Goal: Information Seeking & Learning: Learn about a topic

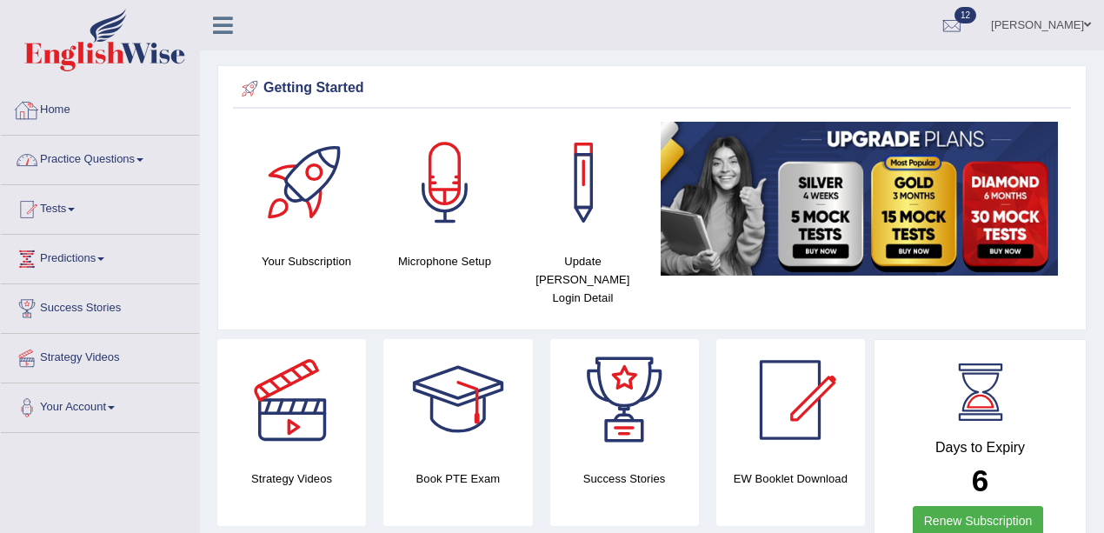
click at [68, 142] on link "Practice Questions" at bounding box center [100, 157] width 198 height 43
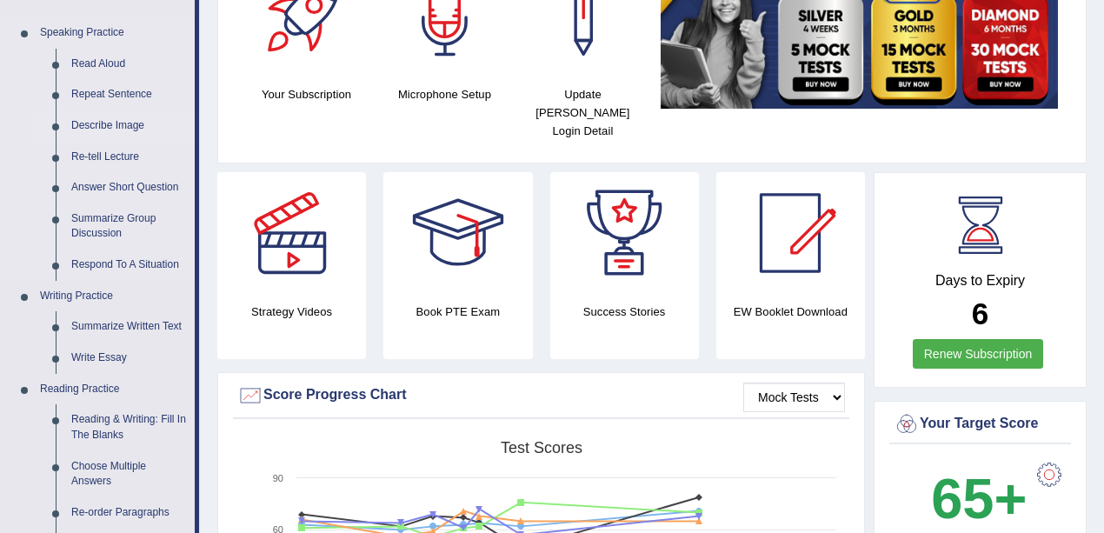
scroll to position [174, 0]
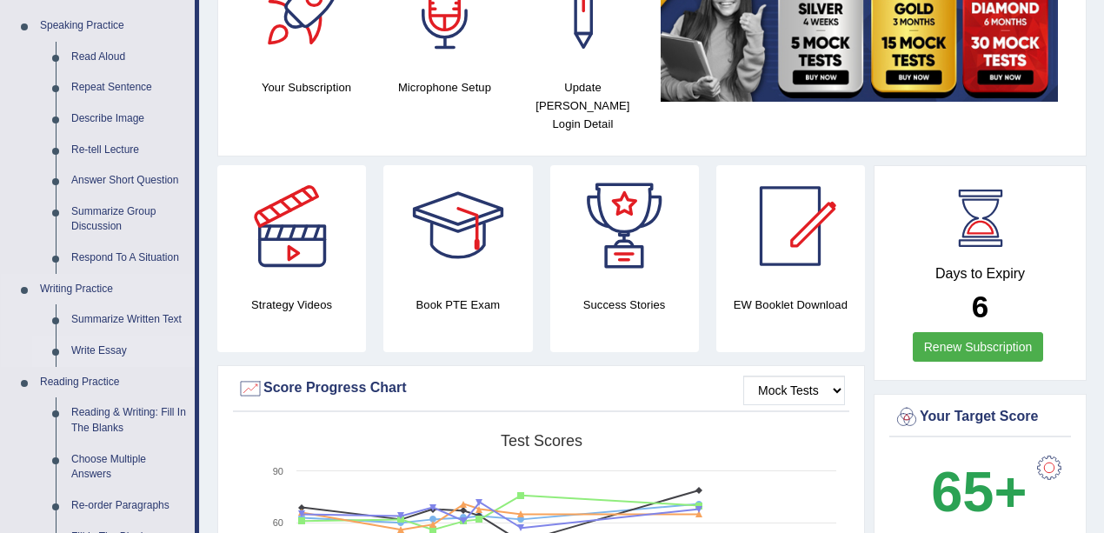
click at [108, 348] on link "Write Essay" at bounding box center [128, 350] width 131 height 31
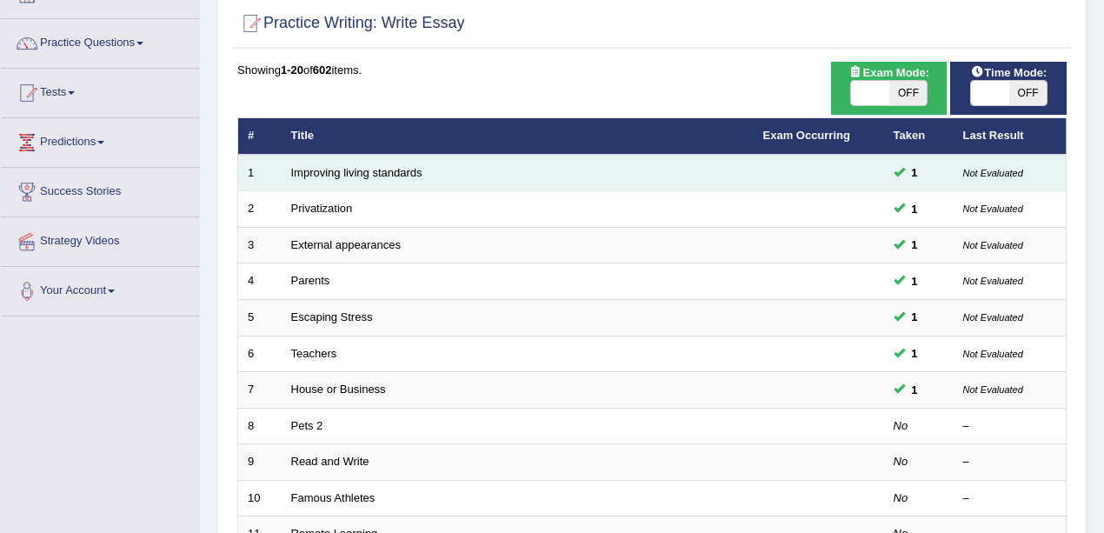
scroll to position [116, 0]
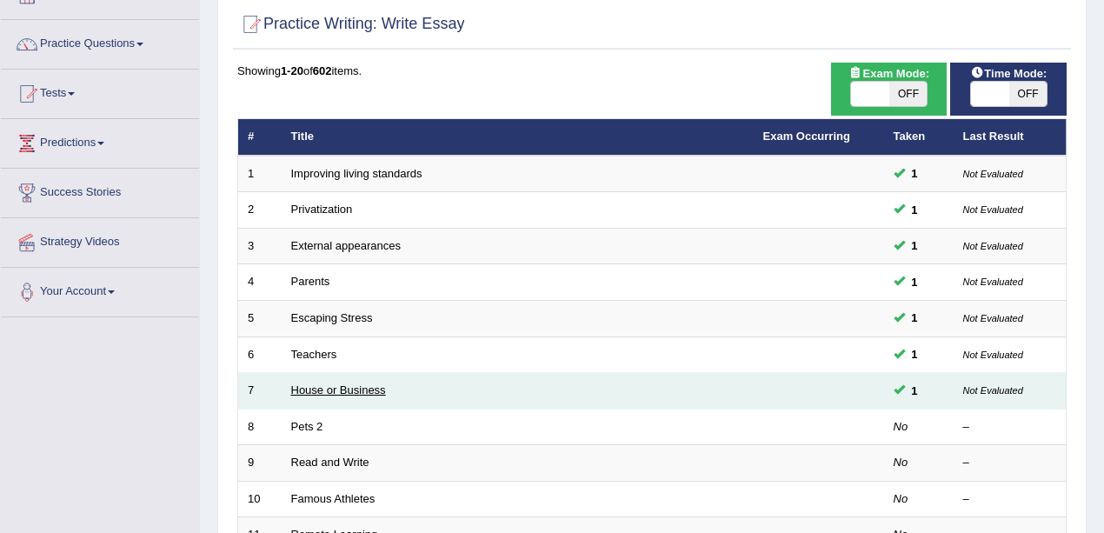
click at [360, 383] on link "House or Business" at bounding box center [338, 389] width 95 height 13
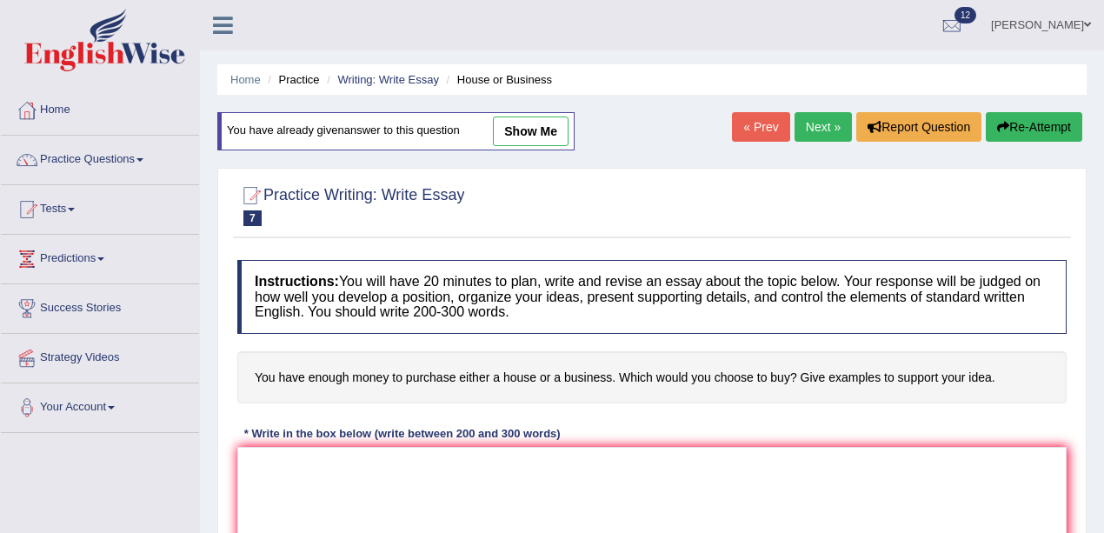
click at [517, 143] on link "show me" at bounding box center [531, 131] width 76 height 30
type textarea "The increasing influence of money on our lives has ignited numerous discussions…"
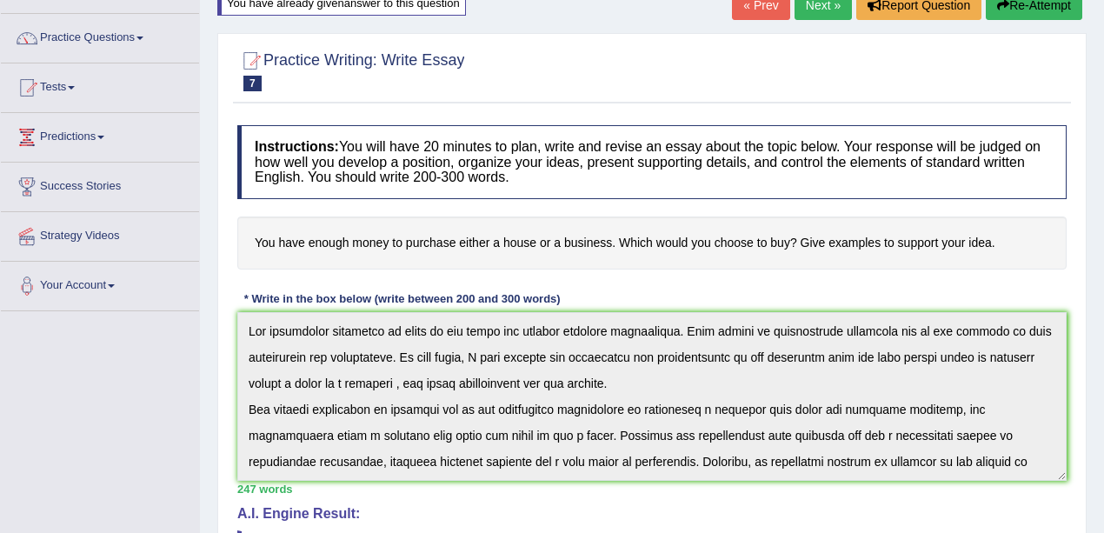
scroll to position [57, 0]
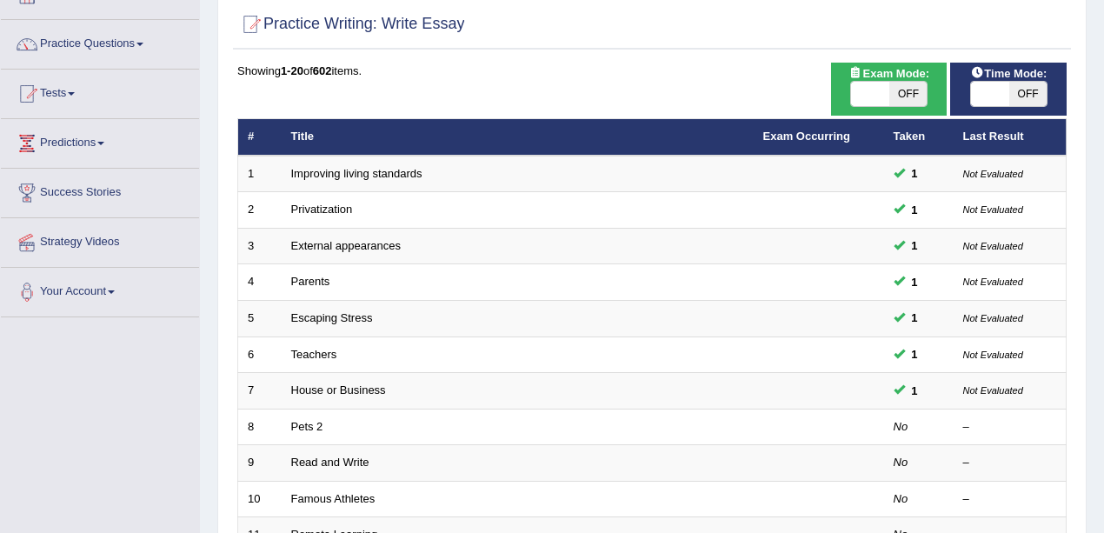
click at [892, 90] on span "OFF" at bounding box center [908, 94] width 38 height 24
checkbox input "true"
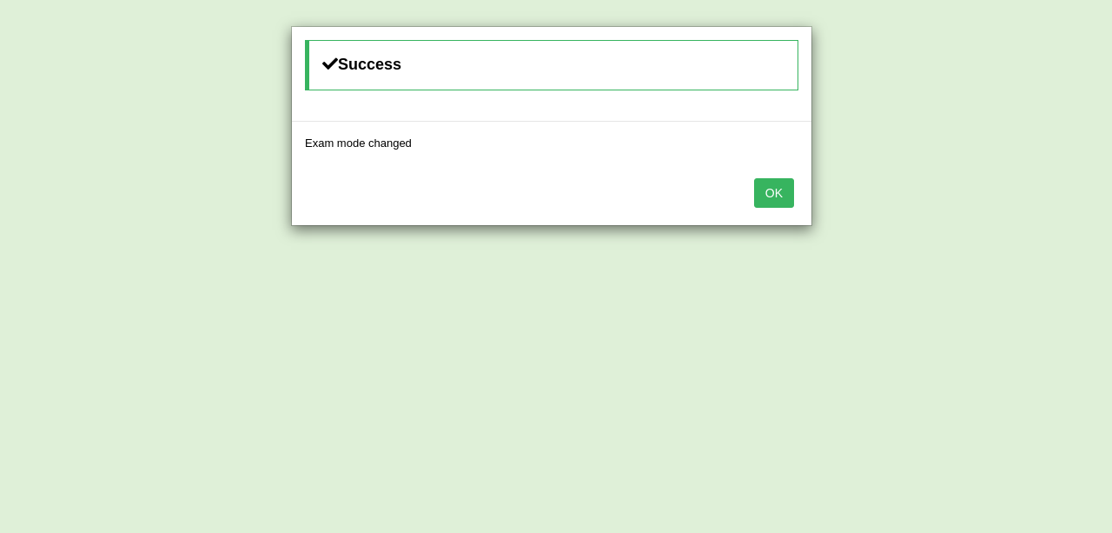
click at [770, 191] on button "OK" at bounding box center [774, 193] width 40 height 30
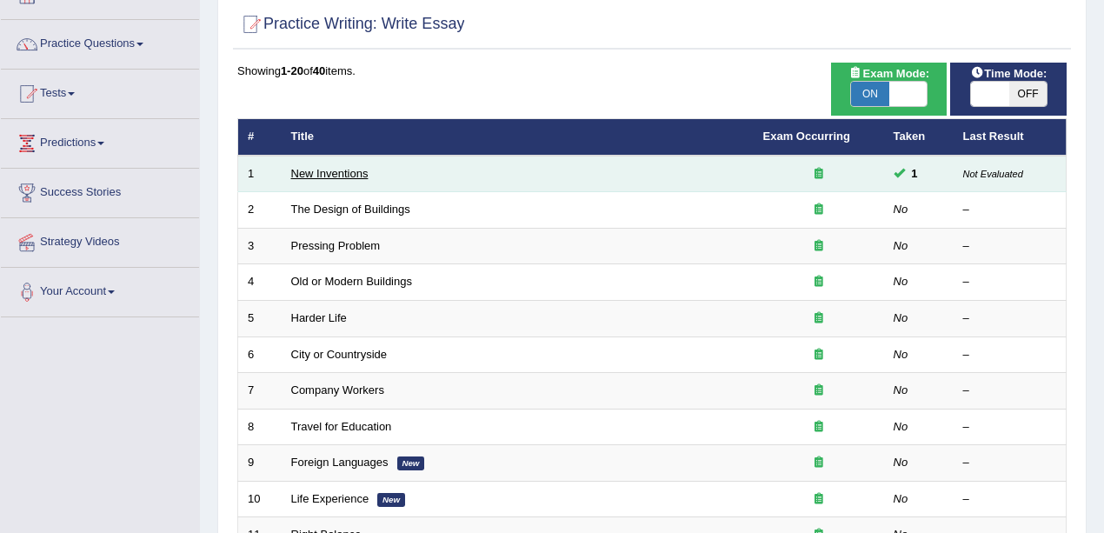
click at [345, 171] on link "New Inventions" at bounding box center [329, 173] width 77 height 13
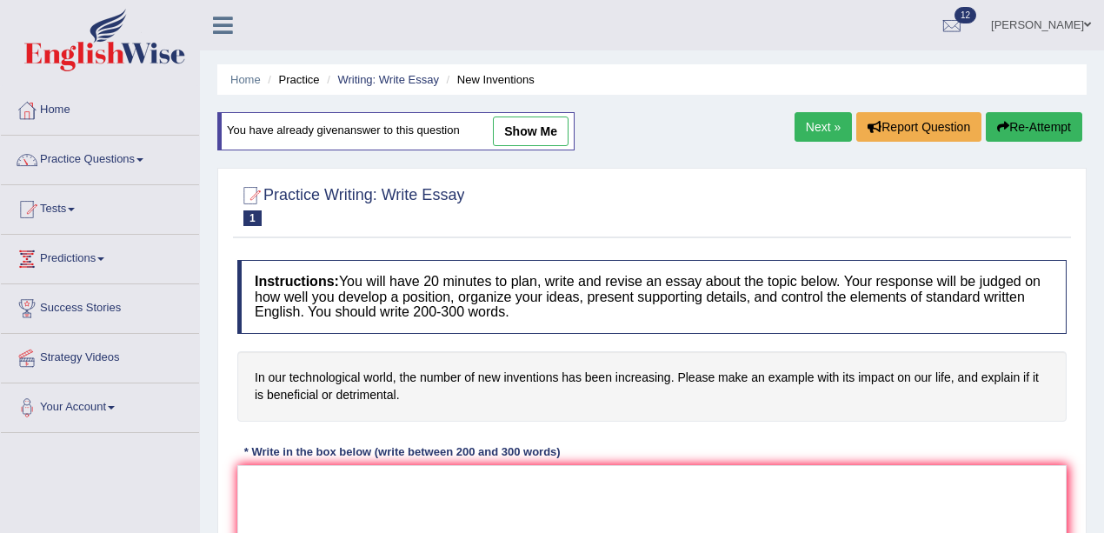
click at [557, 124] on link "show me" at bounding box center [531, 131] width 76 height 30
type textarea "The increasing influence of new inventions on our lives has ignited numerous di…"
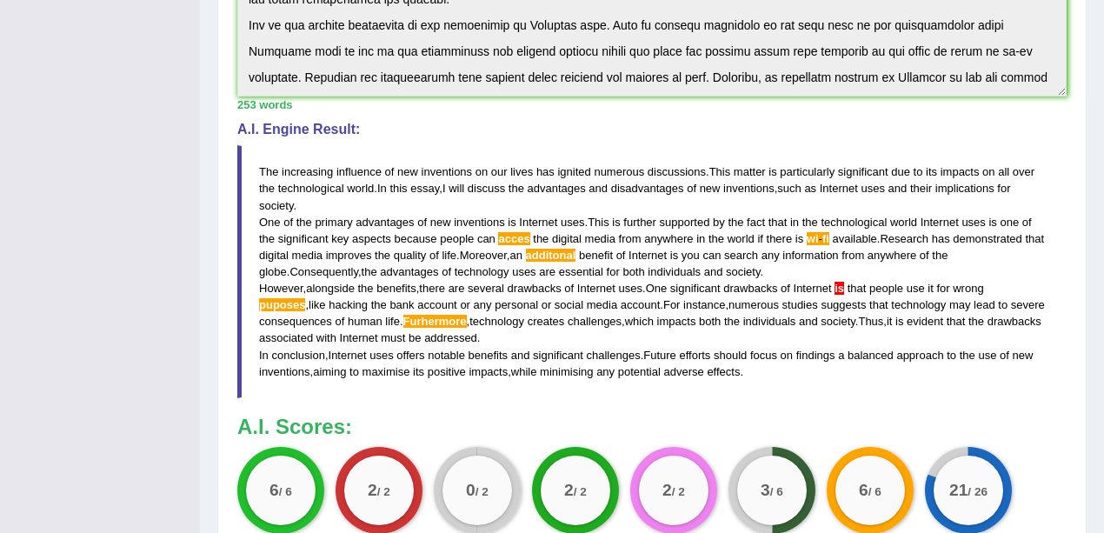
scroll to position [637, 0]
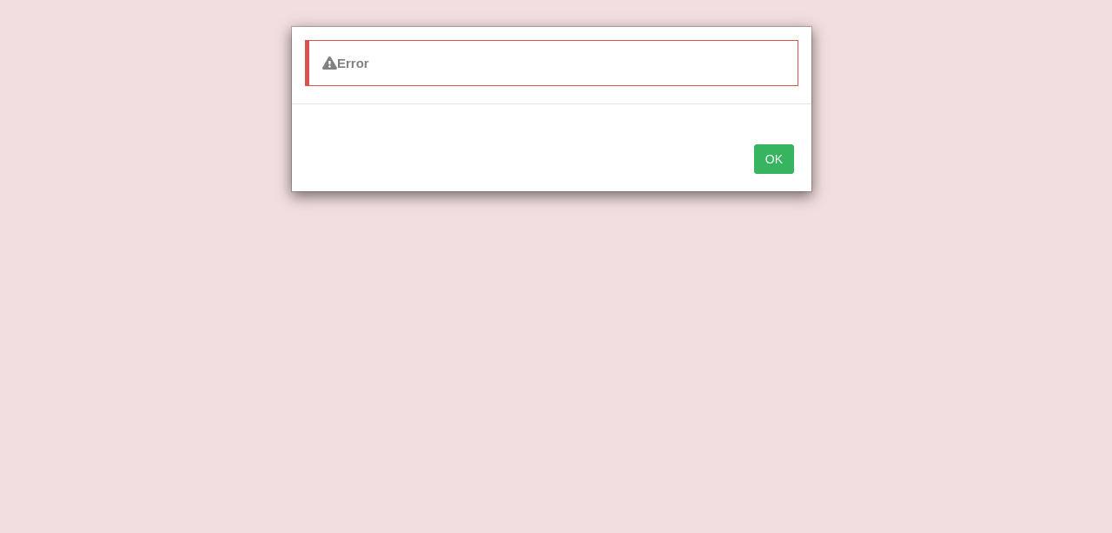
click at [778, 167] on button "OK" at bounding box center [774, 159] width 40 height 30
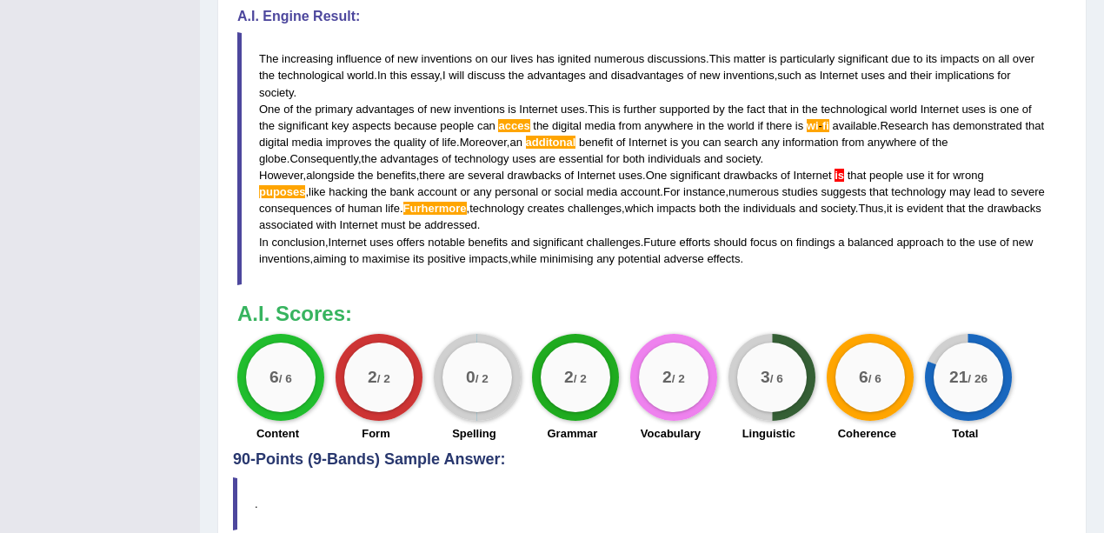
drag, startPoint x: 754, startPoint y: 126, endPoint x: 852, endPoint y: 123, distance: 98.2
click at [852, 123] on blockquote "The increasing influence of new inventions on our lives has ignited numerous di…" at bounding box center [651, 158] width 829 height 252
drag, startPoint x: 693, startPoint y: 142, endPoint x: 725, endPoint y: 155, distance: 34.7
click at [725, 155] on blockquote "The increasing influence of new inventions on our lives has ignited numerous di…" at bounding box center [651, 158] width 829 height 252
drag, startPoint x: 755, startPoint y: 175, endPoint x: 728, endPoint y: 178, distance: 27.2
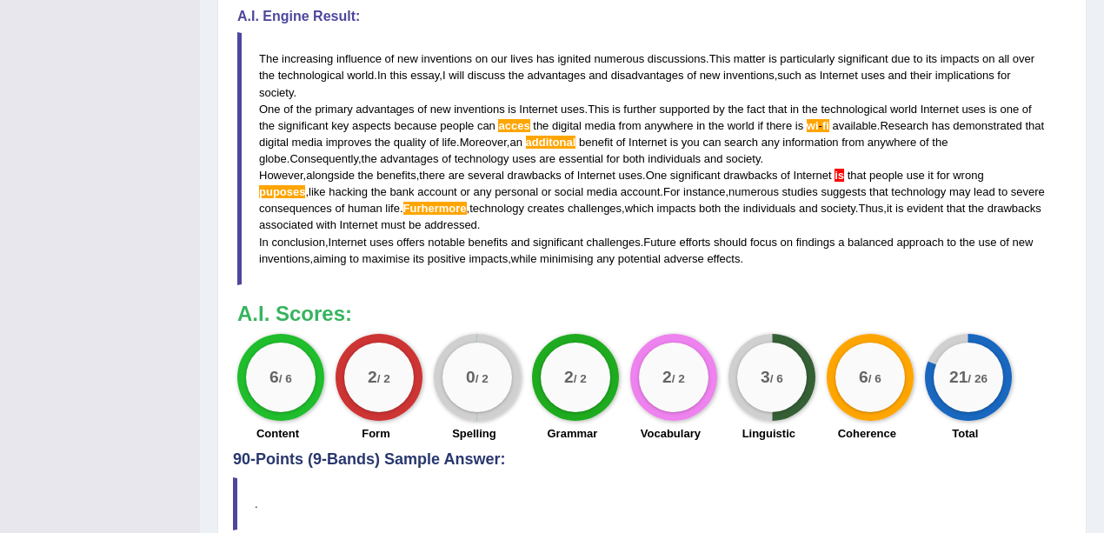
click at [728, 178] on blockquote "The increasing influence of new inventions on our lives has ignited numerous di…" at bounding box center [651, 158] width 829 height 252
drag, startPoint x: 746, startPoint y: 372, endPoint x: 799, endPoint y: 375, distance: 53.9
click at [799, 375] on div "3 / 6" at bounding box center [772, 377] width 70 height 70
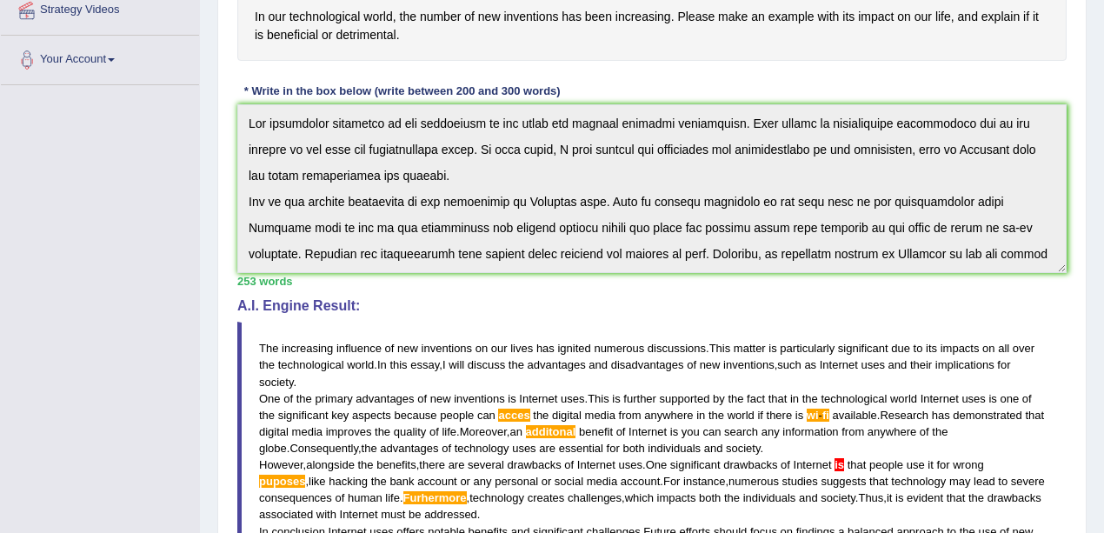
scroll to position [0, 0]
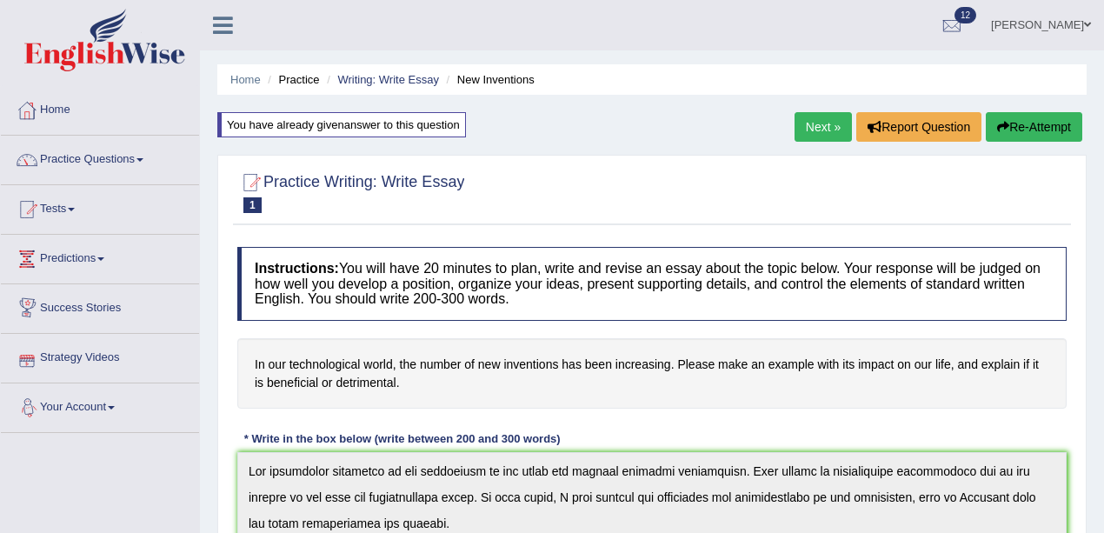
click at [91, 155] on link "Practice Questions" at bounding box center [100, 157] width 198 height 43
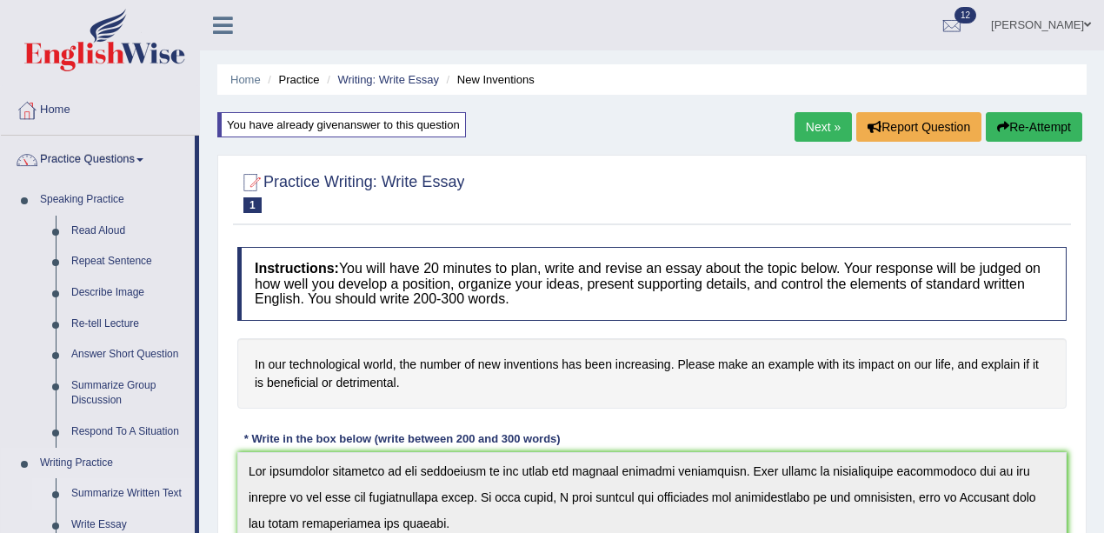
click at [129, 488] on link "Summarize Written Text" at bounding box center [128, 493] width 131 height 31
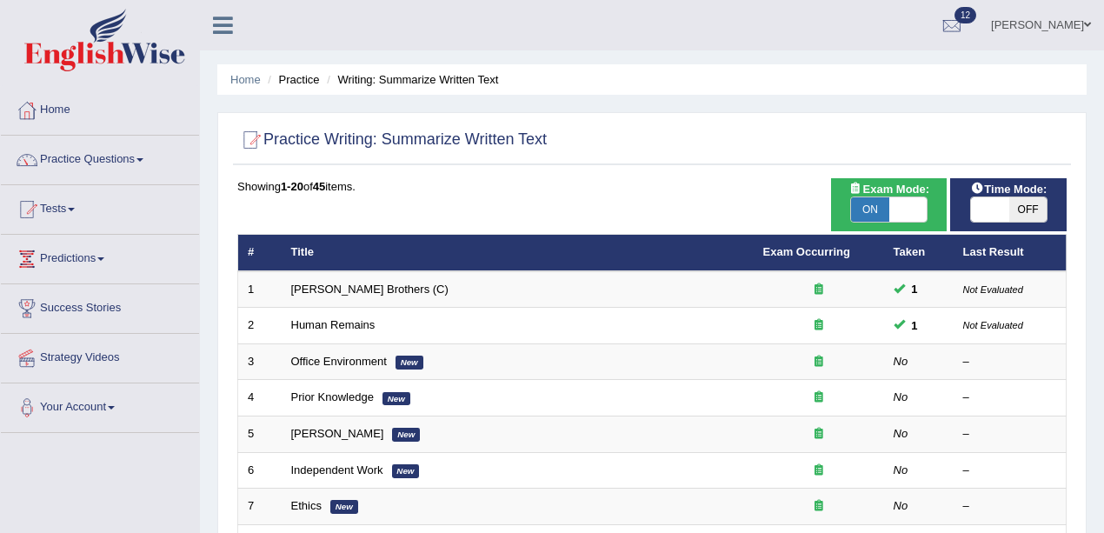
click at [346, 288] on link "Wright Brothers (C)" at bounding box center [369, 288] width 157 height 13
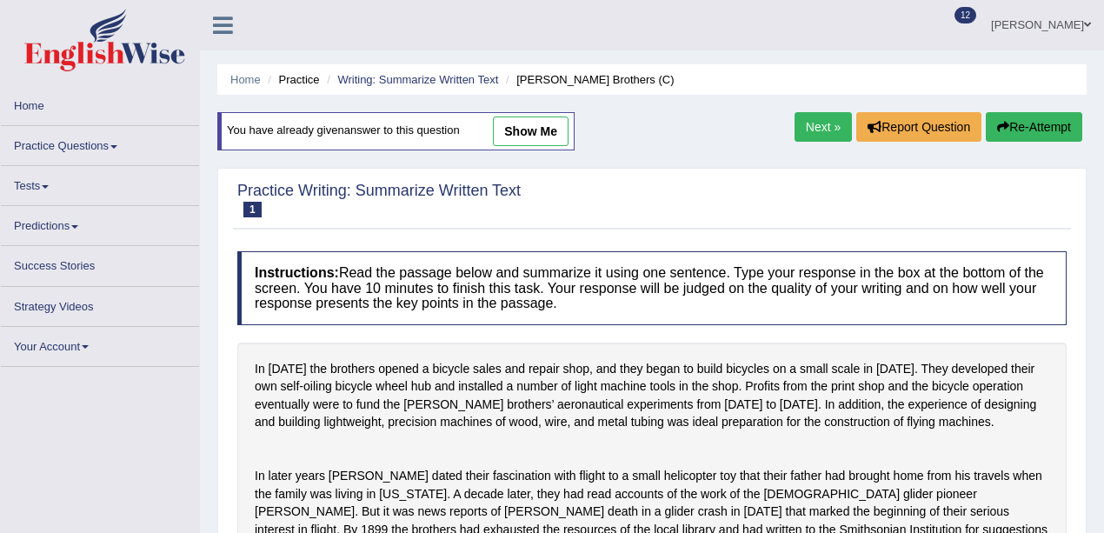
click at [537, 131] on link "show me" at bounding box center [531, 131] width 76 height 30
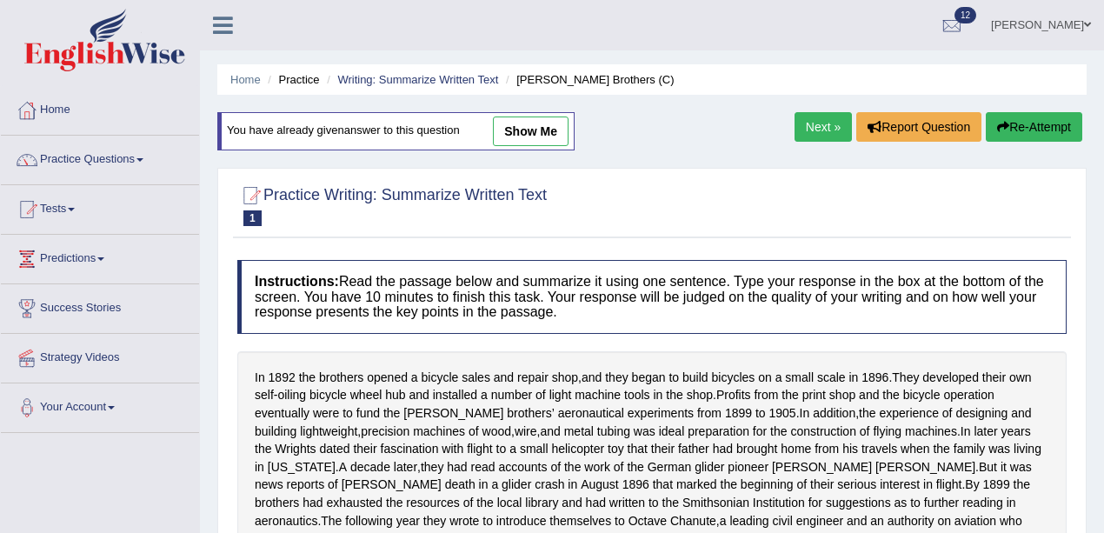
click at [537, 131] on link "show me" at bounding box center [531, 131] width 76 height 30
type textarea "The brothers opened a bicycle sales and repair shop, and they started to build …"
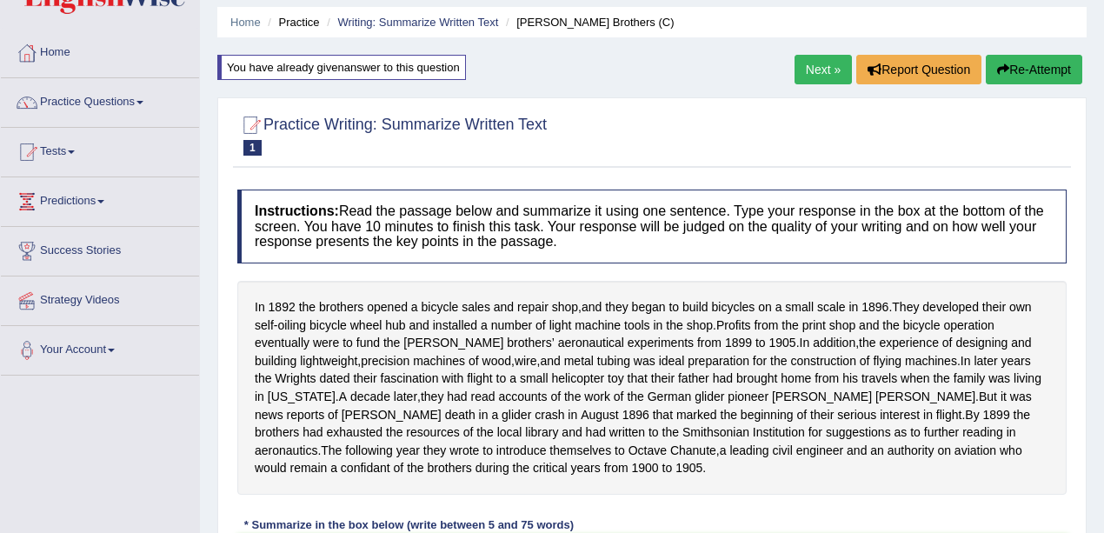
scroll to position [14, 0]
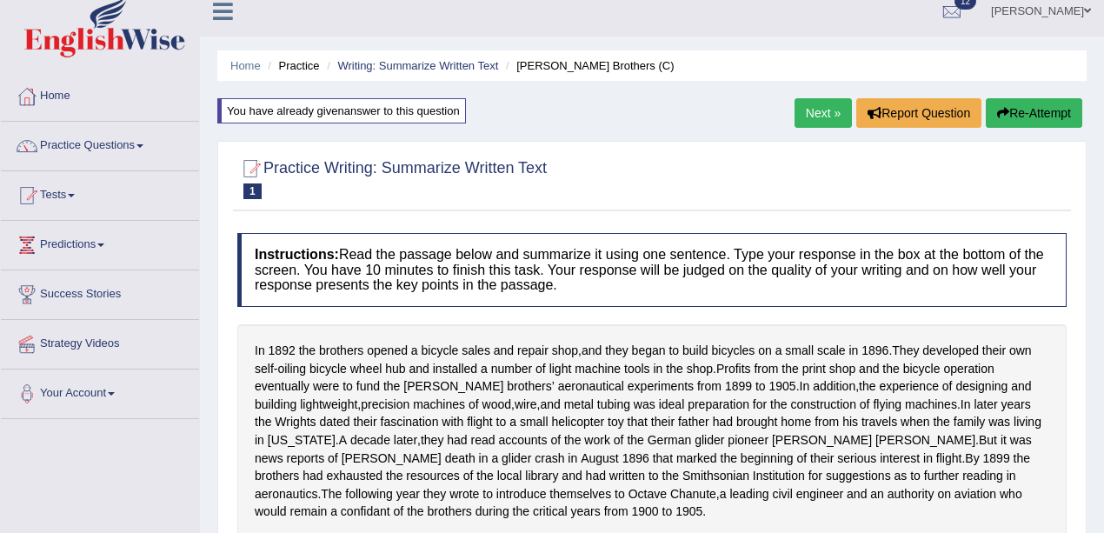
click at [813, 127] on div "Next » Report Question Re-Attempt" at bounding box center [940, 115] width 292 height 34
click at [813, 123] on link "Next »" at bounding box center [822, 113] width 57 height 30
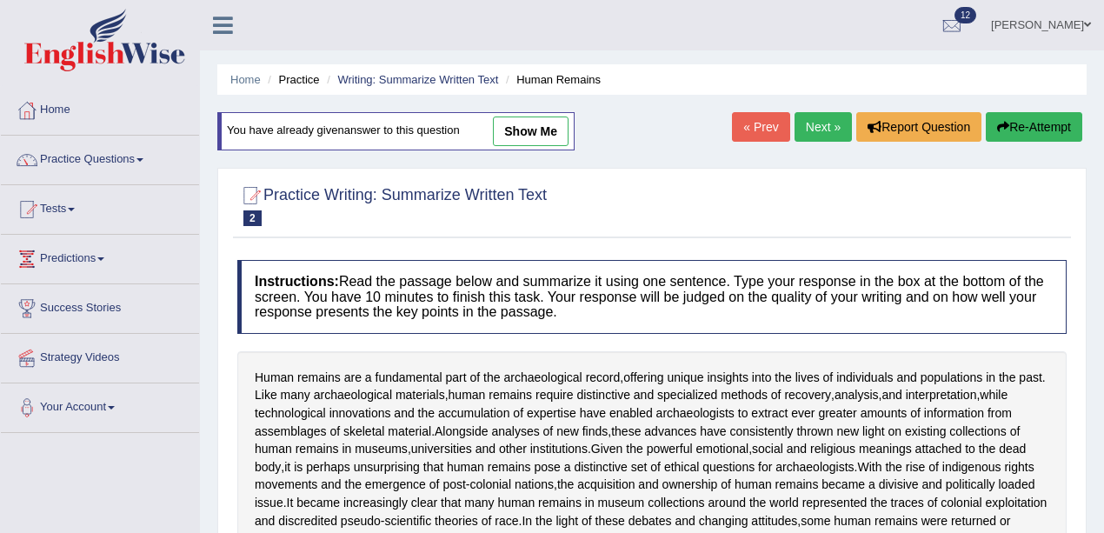
click at [514, 149] on div "You have already given answer to this question show me" at bounding box center [397, 140] width 361 height 56
click at [523, 132] on link "show me" at bounding box center [531, 131] width 76 height 30
type textarea "Human remains are a fundamental part of the archaeological record, offering uni…"
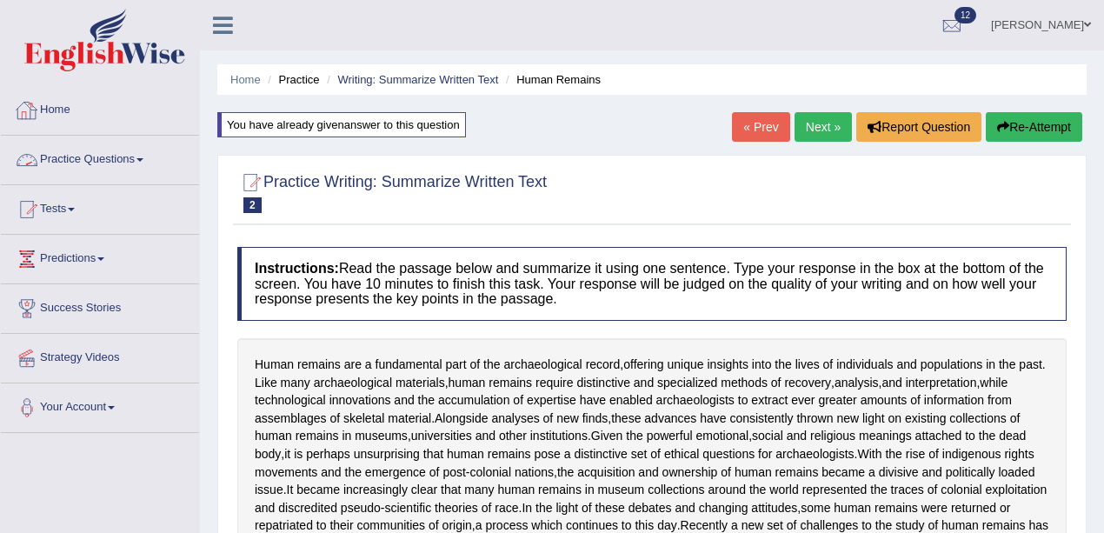
click at [108, 152] on link "Practice Questions" at bounding box center [100, 157] width 198 height 43
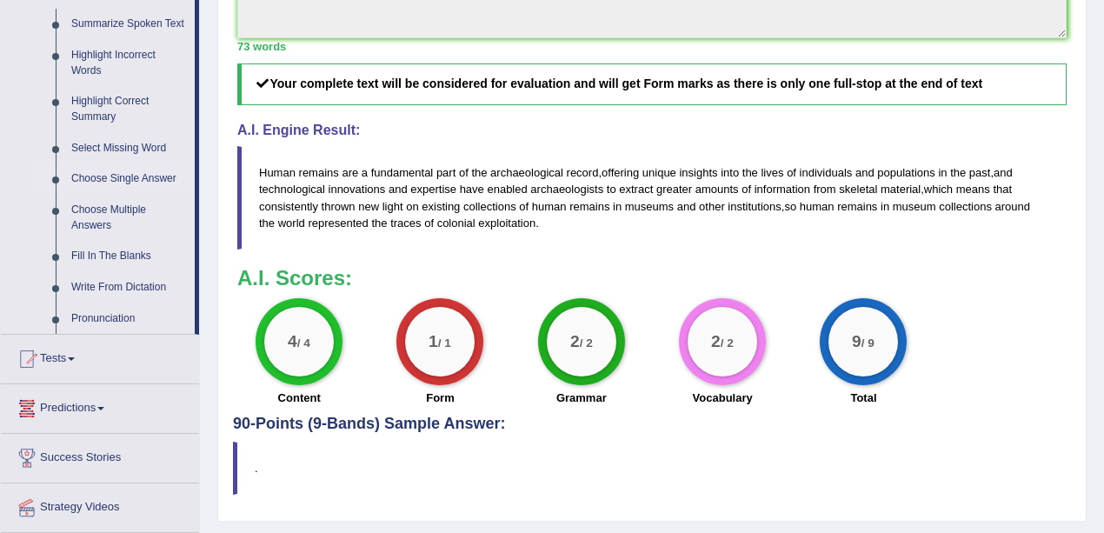
scroll to position [722, 0]
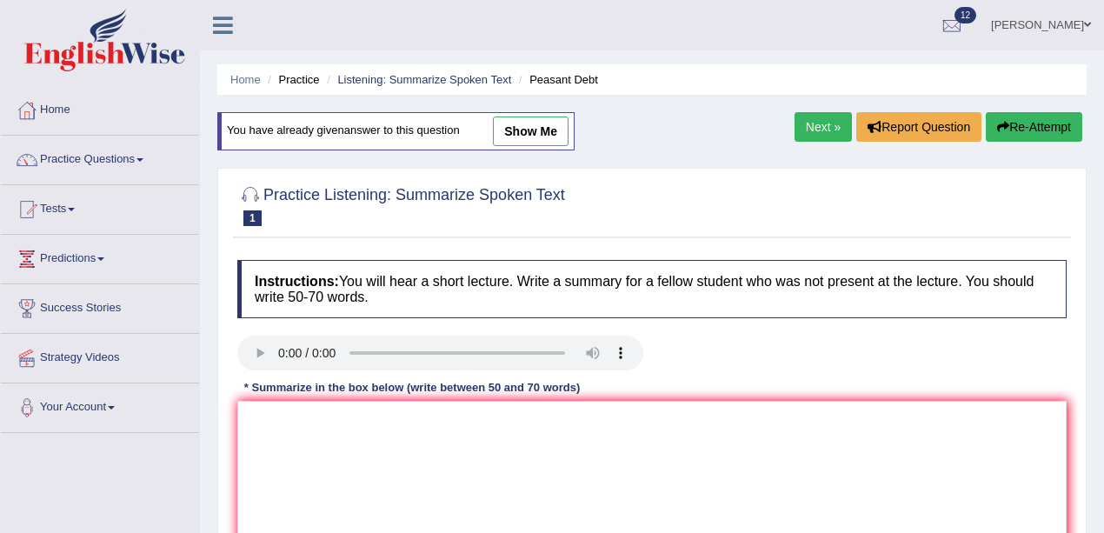
click at [515, 122] on link "show me" at bounding box center [531, 131] width 76 height 30
type textarea "The main topic of this lecture was about high cost seed and farmers. Firstly, t…"
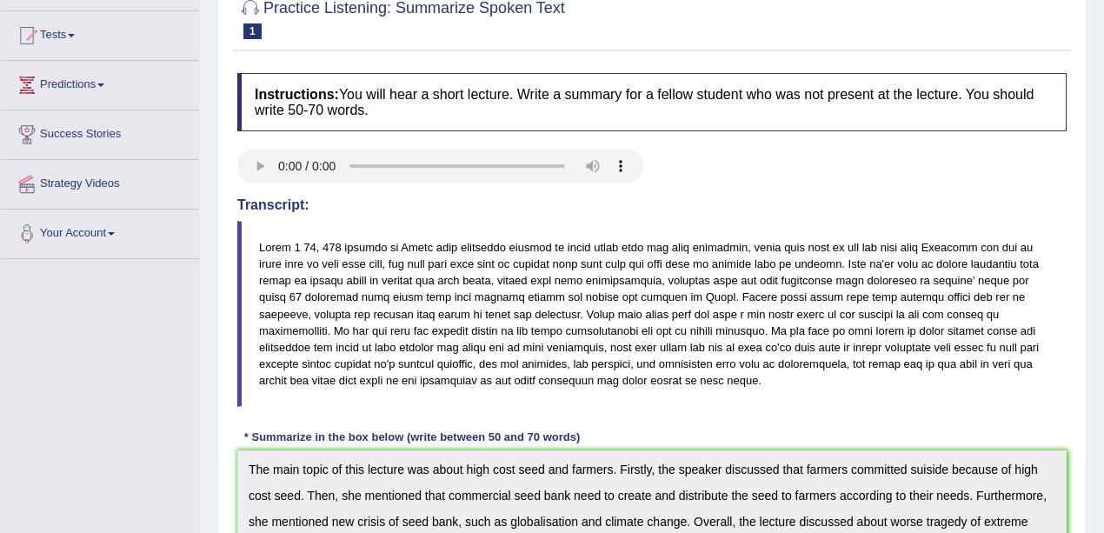
scroll to position [57, 0]
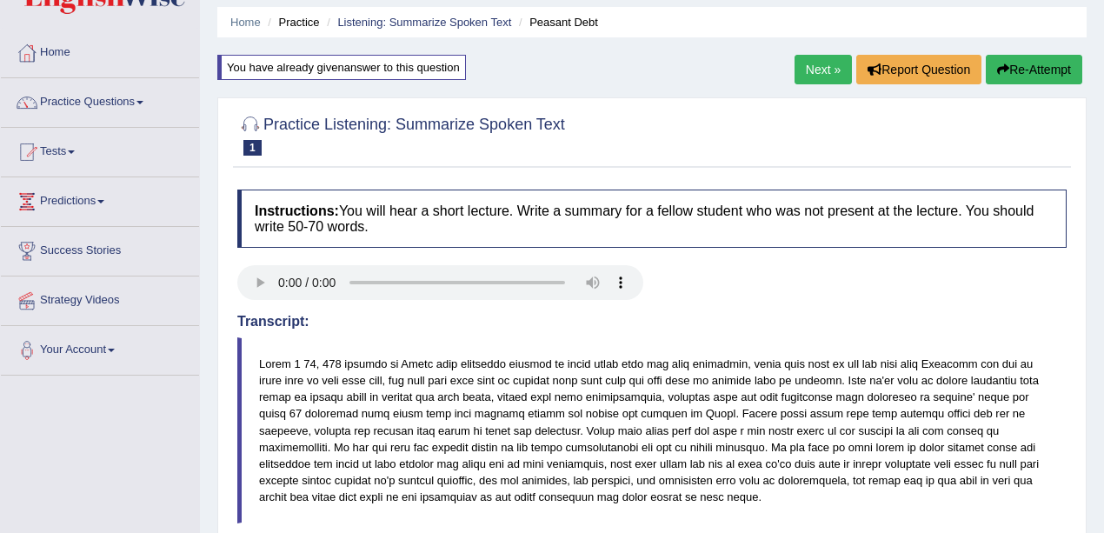
click at [812, 62] on link "Next »" at bounding box center [822, 70] width 57 height 30
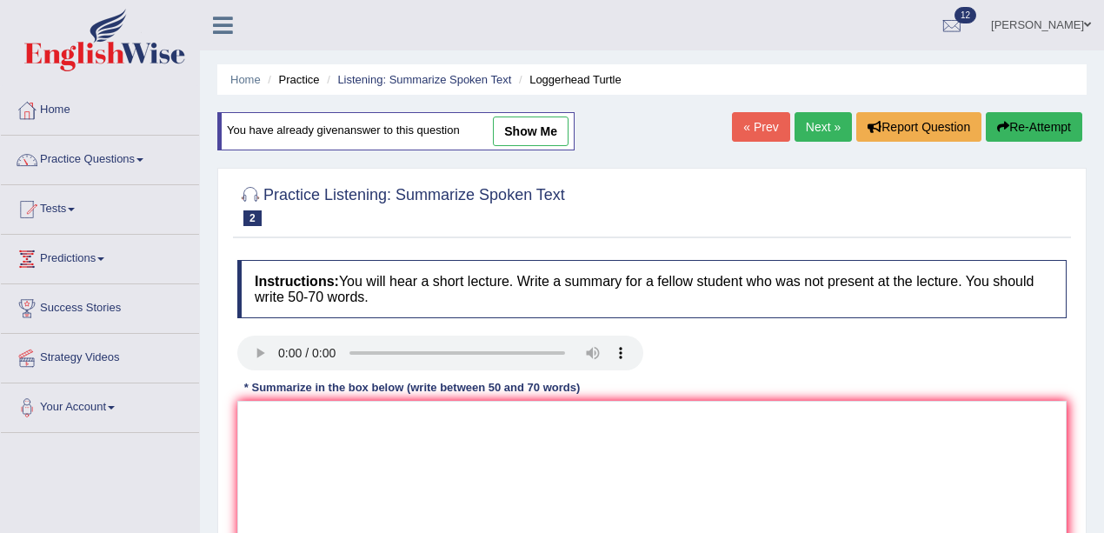
click at [812, 128] on link "Next »" at bounding box center [822, 127] width 57 height 30
click at [540, 129] on link "show me" at bounding box center [531, 131] width 76 height 30
type textarea "The main topic of this lecture was the Mars which is a fourth planet. Firstly, …"
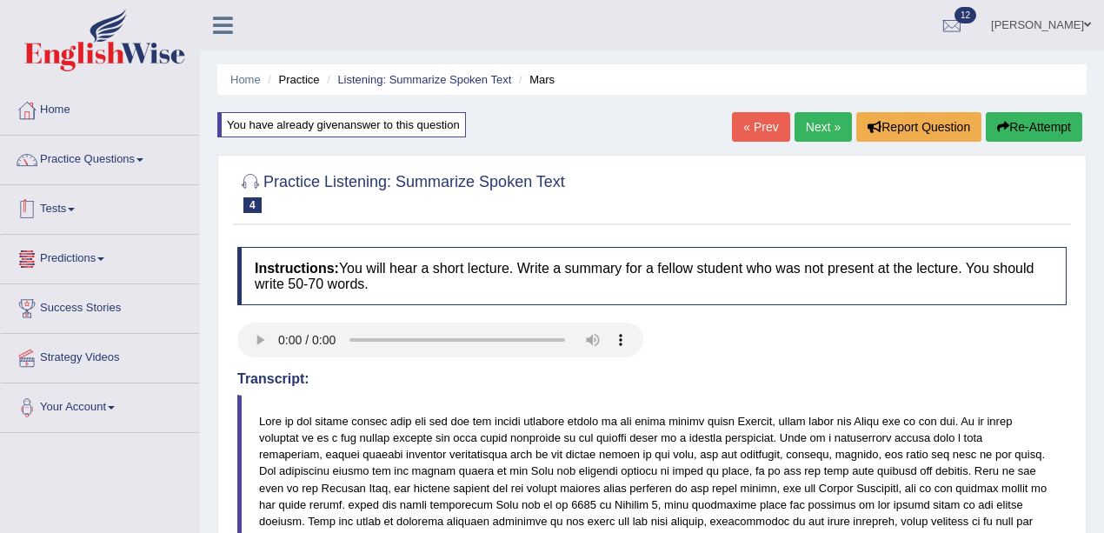
click at [37, 216] on div at bounding box center [27, 209] width 26 height 26
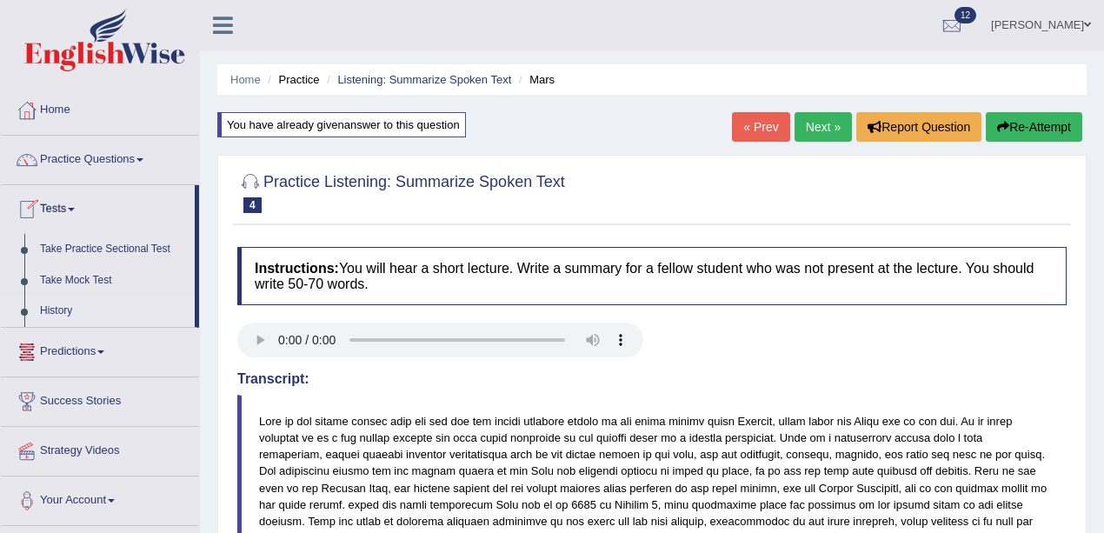
click at [62, 306] on link "History" at bounding box center [113, 310] width 162 height 31
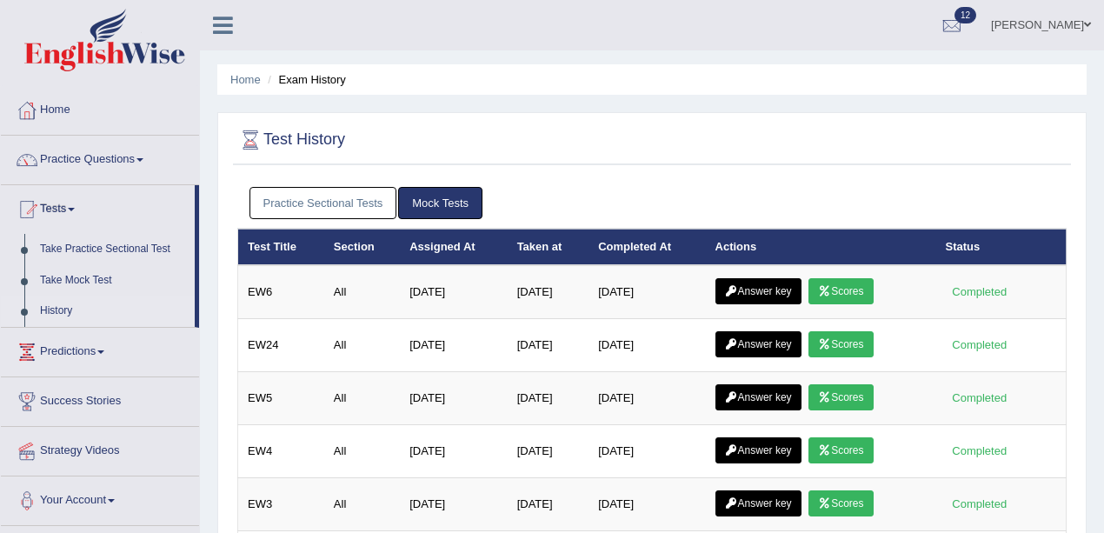
click at [316, 209] on link "Practice Sectional Tests" at bounding box center [323, 203] width 148 height 32
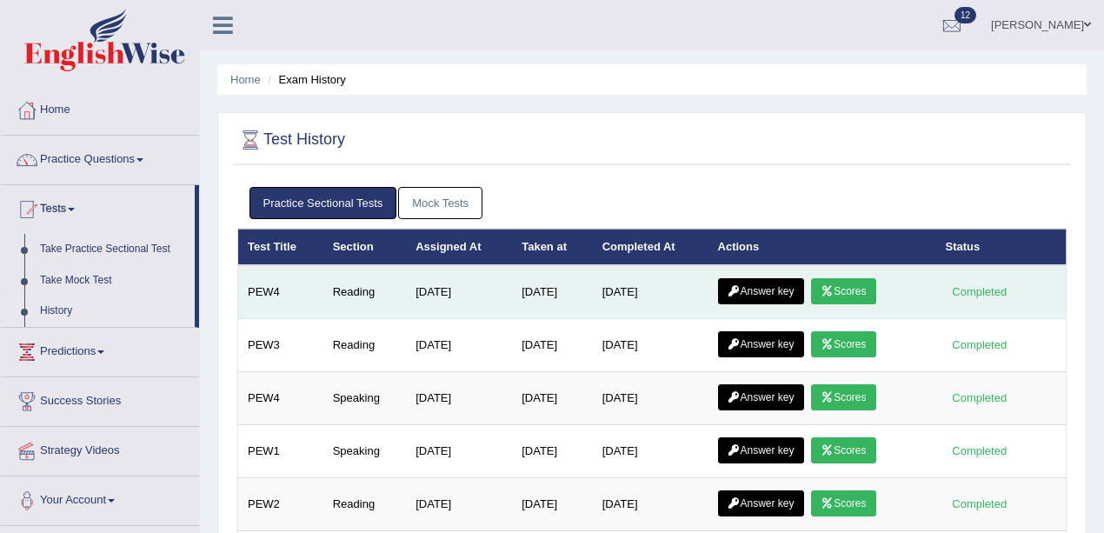
click at [798, 288] on link "Answer key" at bounding box center [761, 291] width 86 height 26
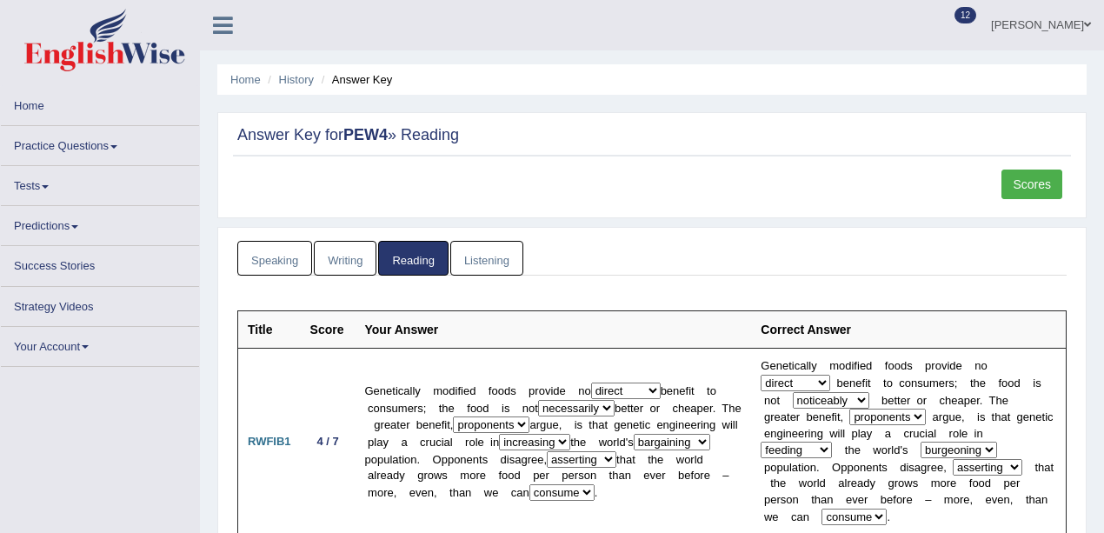
click at [1006, 186] on link "Scores" at bounding box center [1031, 184] width 61 height 30
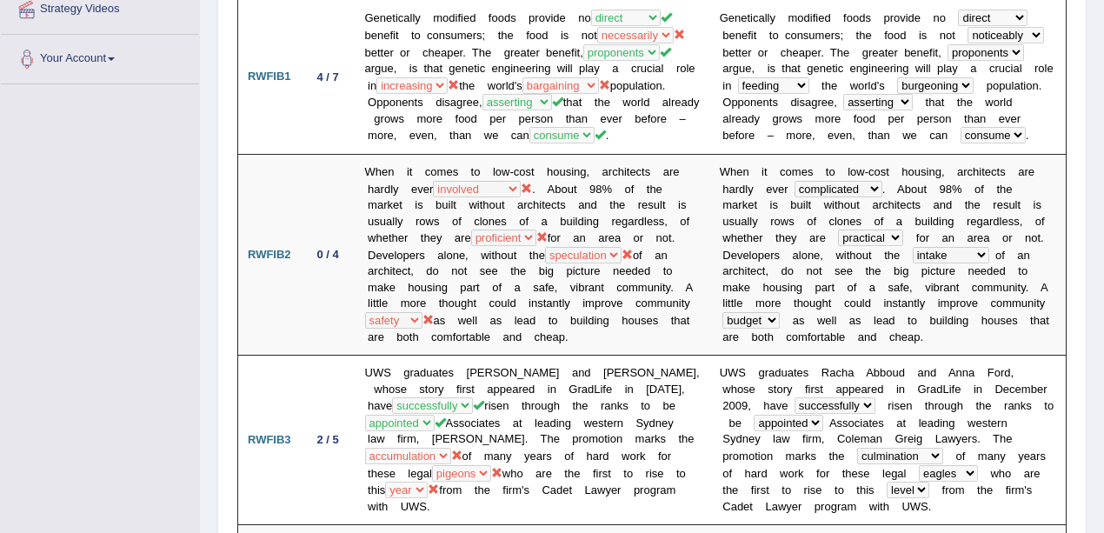
scroll to position [405, 0]
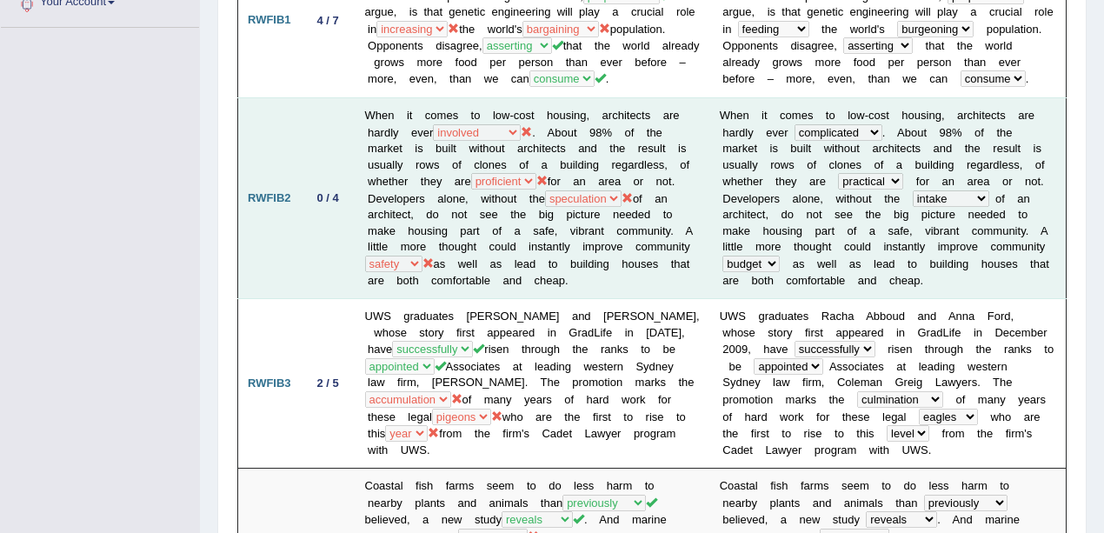
drag, startPoint x: 468, startPoint y: 283, endPoint x: 617, endPoint y: 288, distance: 148.7
click at [617, 288] on td "When it comes to low-cost housing, architects are hardly ever compensated invol…" at bounding box center [532, 197] width 355 height 201
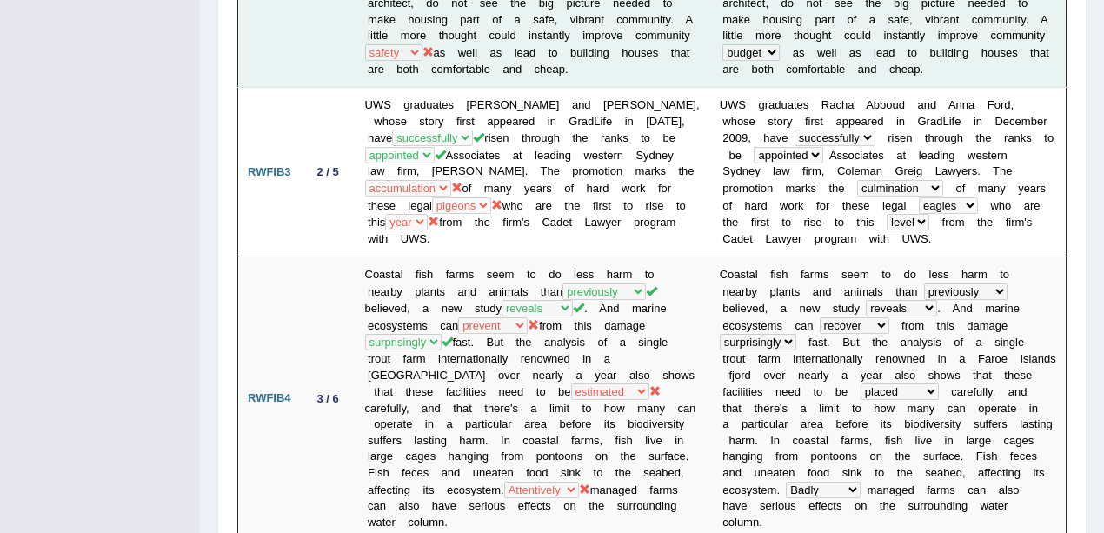
scroll to position [637, 0]
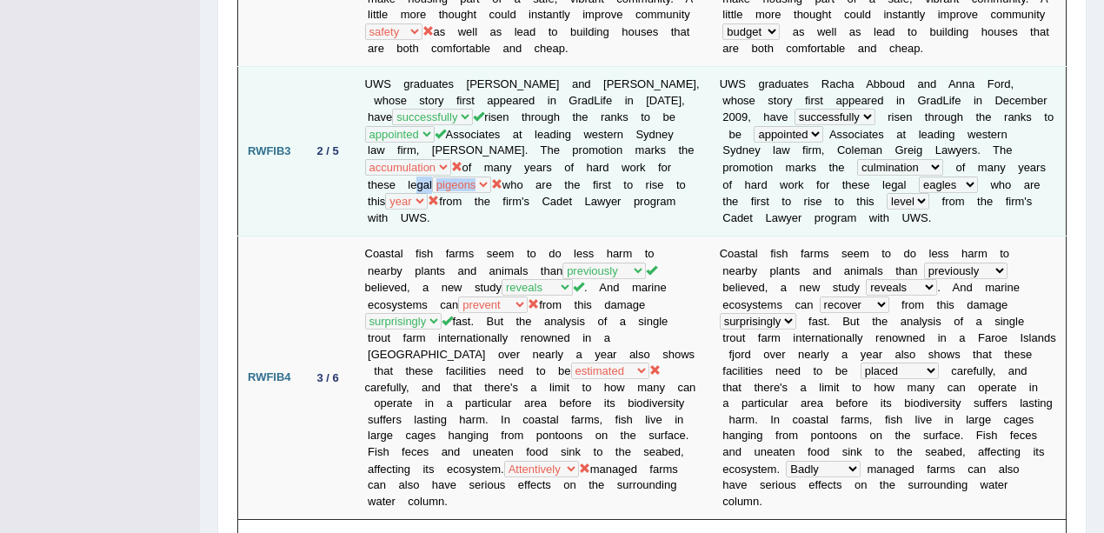
drag, startPoint x: 560, startPoint y: 187, endPoint x: 666, endPoint y: 182, distance: 105.2
click at [666, 182] on td "UWS graduates Racha Abboud and Anna Ford, whose story first appeared in GradLif…" at bounding box center [532, 151] width 355 height 169
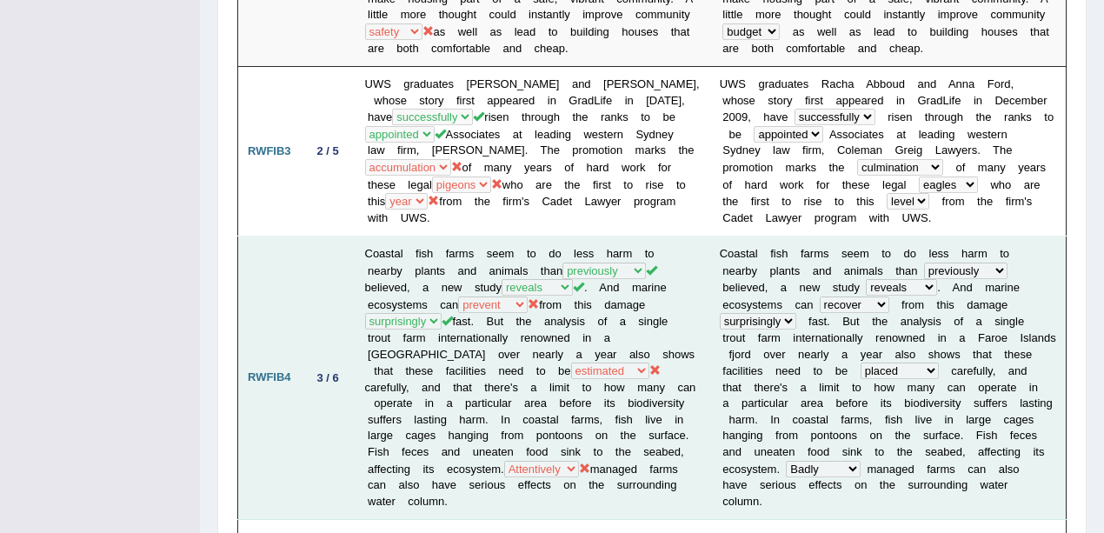
click at [753, 381] on b at bounding box center [750, 387] width 6 height 13
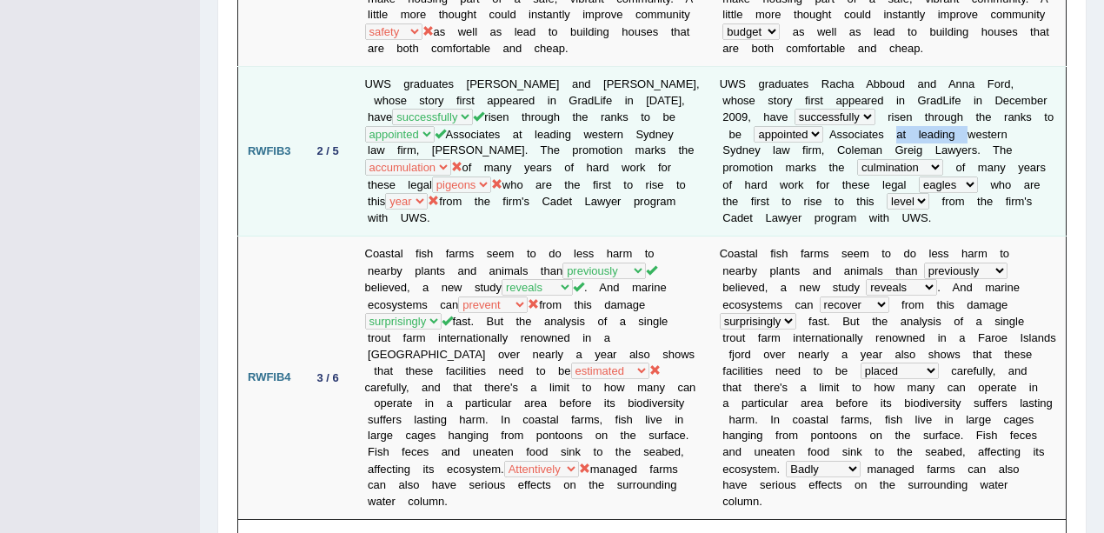
drag, startPoint x: 895, startPoint y: 139, endPoint x: 965, endPoint y: 137, distance: 70.4
click at [965, 137] on td "U W S g r a d u a t e s R a c h a A b b o u d a n d A n n a F o r d , w h o s e…" at bounding box center [888, 151] width 356 height 169
click at [901, 219] on td "U W S g r a d u a t e s R a c h a A b b o u d a n d A n n a F o r d , w h o s e…" at bounding box center [888, 151] width 356 height 169
drag, startPoint x: 885, startPoint y: 117, endPoint x: 969, endPoint y: 115, distance: 84.3
click at [955, 117] on td "U W S g r a d u a t e s R a c h a A b b o u d a n d A n n a F o r d , w h o s e…" at bounding box center [888, 151] width 356 height 169
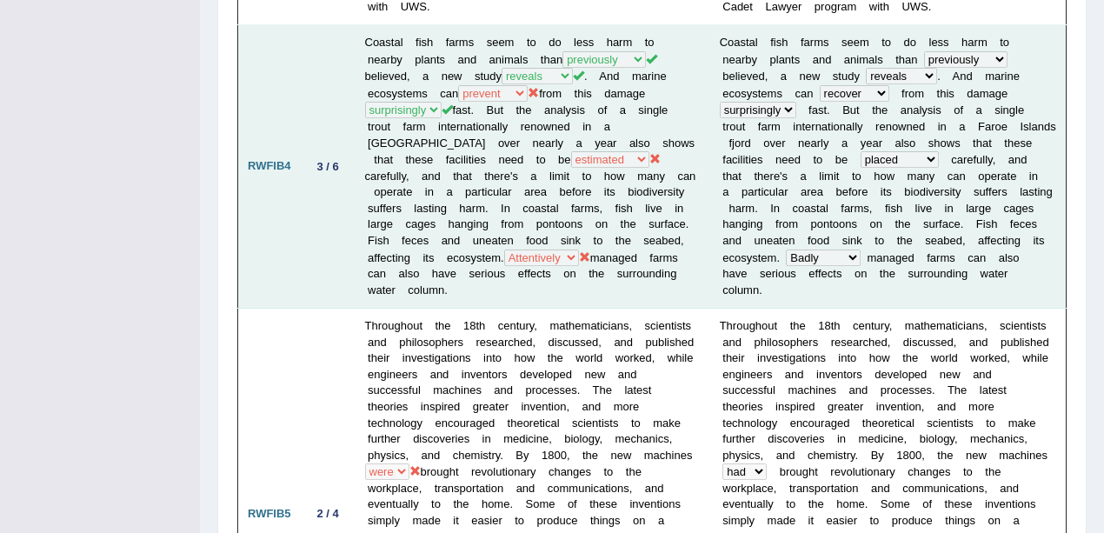
scroll to position [869, 0]
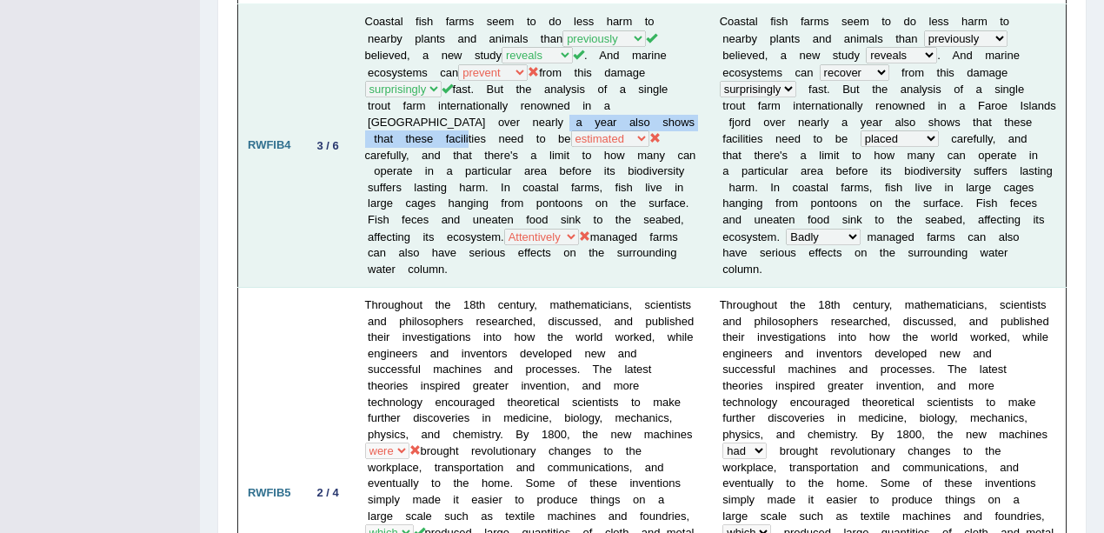
drag, startPoint x: 381, startPoint y: 133, endPoint x: 509, endPoint y: 115, distance: 129.0
click at [506, 115] on td "Coastal fish farms seem to do less harm to nearby plants and animals than colle…" at bounding box center [532, 145] width 355 height 283
click at [486, 143] on td "Coastal fish farms seem to do less harm to nearby plants and animals than colle…" at bounding box center [532, 145] width 355 height 283
drag, startPoint x: 461, startPoint y: 250, endPoint x: 558, endPoint y: 255, distance: 97.5
click at [558, 255] on td "Coastal fish farms seem to do less harm to nearby plants and animals than colle…" at bounding box center [532, 145] width 355 height 283
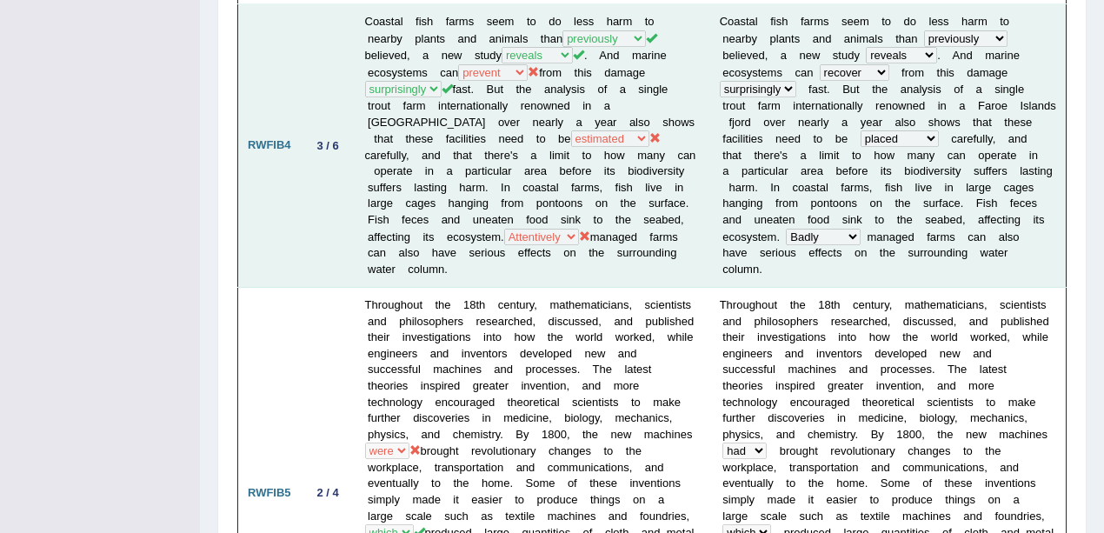
click at [538, 262] on td "Coastal fish farms seem to do less harm to nearby plants and animals than colle…" at bounding box center [532, 145] width 355 height 283
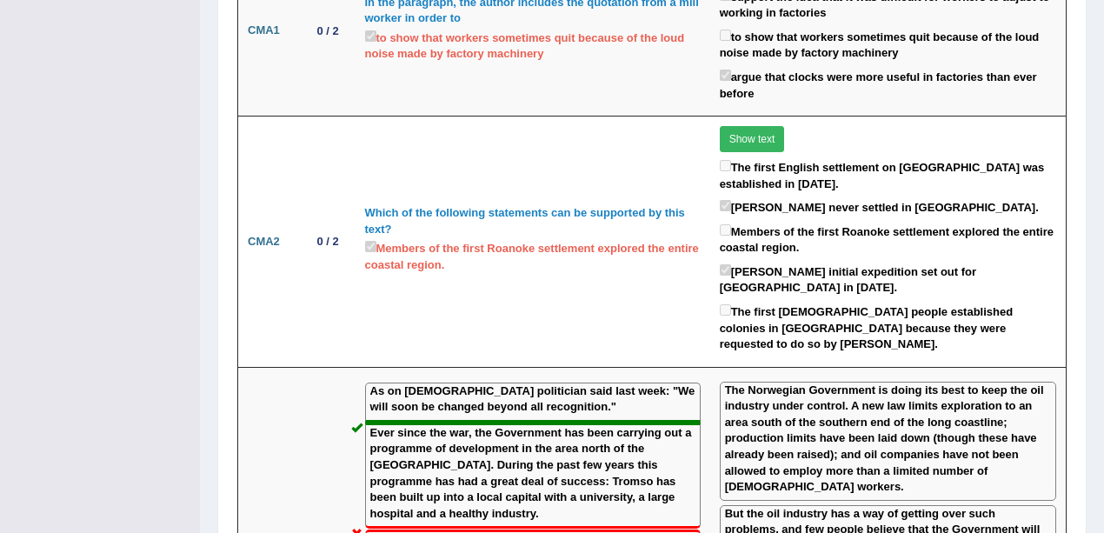
scroll to position [1912, 0]
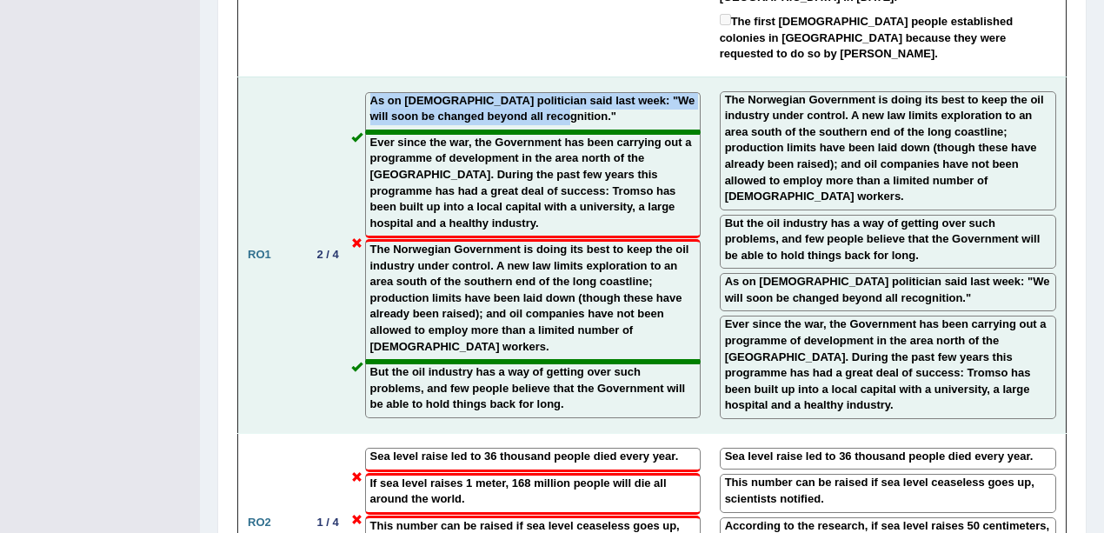
drag, startPoint x: 367, startPoint y: 108, endPoint x: 634, endPoint y: 115, distance: 267.7
click at [634, 115] on div "As on Norwegian politician said last week: "We will soon be changed beyond all …" at bounding box center [532, 112] width 335 height 40
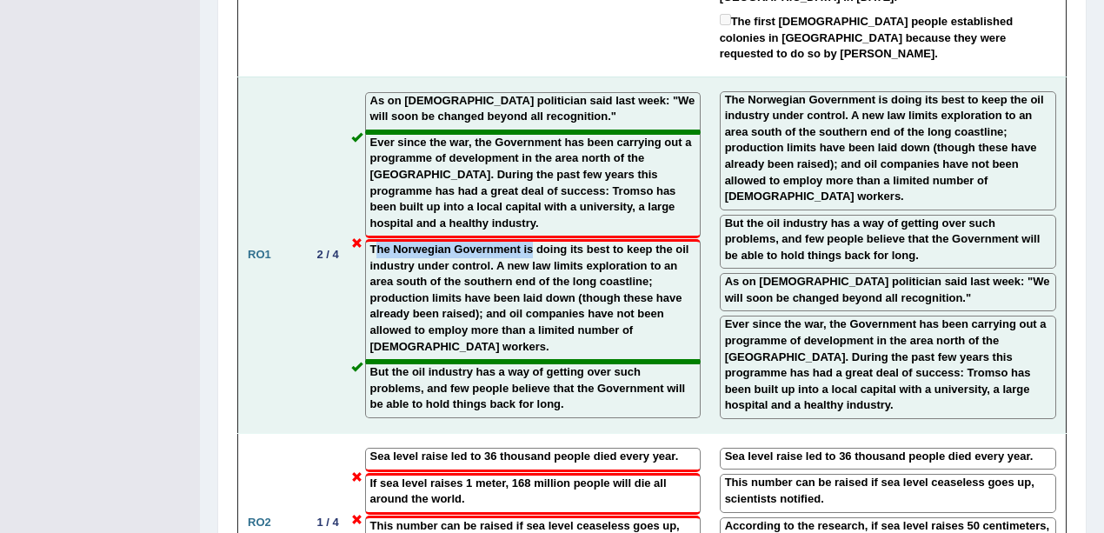
drag, startPoint x: 372, startPoint y: 249, endPoint x: 530, endPoint y: 246, distance: 158.2
click at [530, 246] on label "The Norwegian Government is doing its best to keep the oil industry under contr…" at bounding box center [532, 298] width 325 height 113
click at [428, 99] on label "As on Norwegian politician said last week: "We will soon be changed beyond all …" at bounding box center [532, 109] width 325 height 32
drag, startPoint x: 368, startPoint y: 101, endPoint x: 439, endPoint y: 109, distance: 70.8
click at [439, 109] on label "As on Norwegian politician said last week: "We will soon be changed beyond all …" at bounding box center [532, 109] width 325 height 32
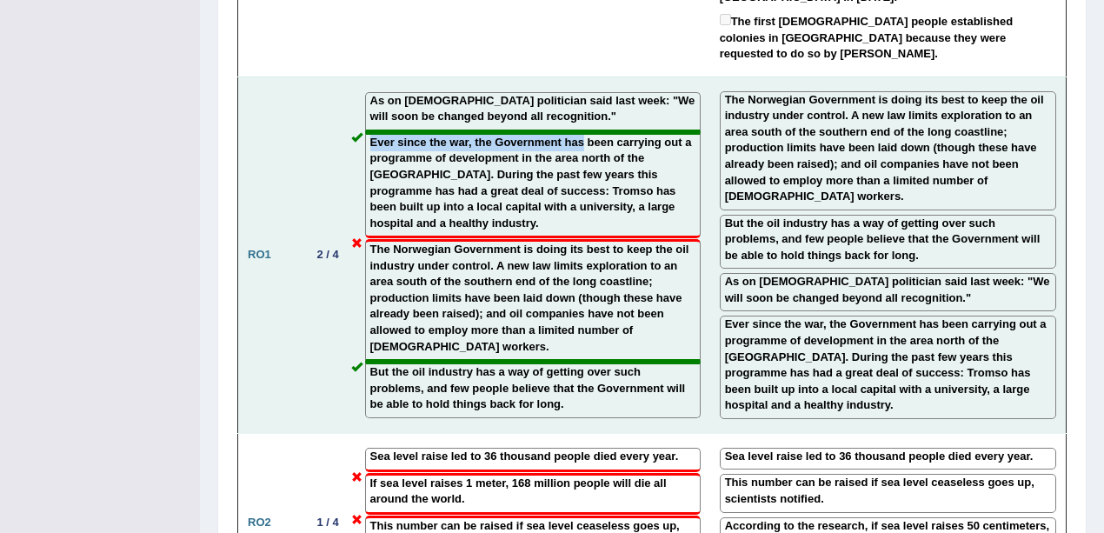
drag, startPoint x: 470, startPoint y: 133, endPoint x: 582, endPoint y: 140, distance: 112.3
click at [582, 140] on div "Ever since the war, the Government has been carrying out a programme of develop…" at bounding box center [532, 185] width 335 height 106
click at [488, 227] on label "Ever since the war, the Government has been carrying out a programme of develop…" at bounding box center [532, 183] width 325 height 96
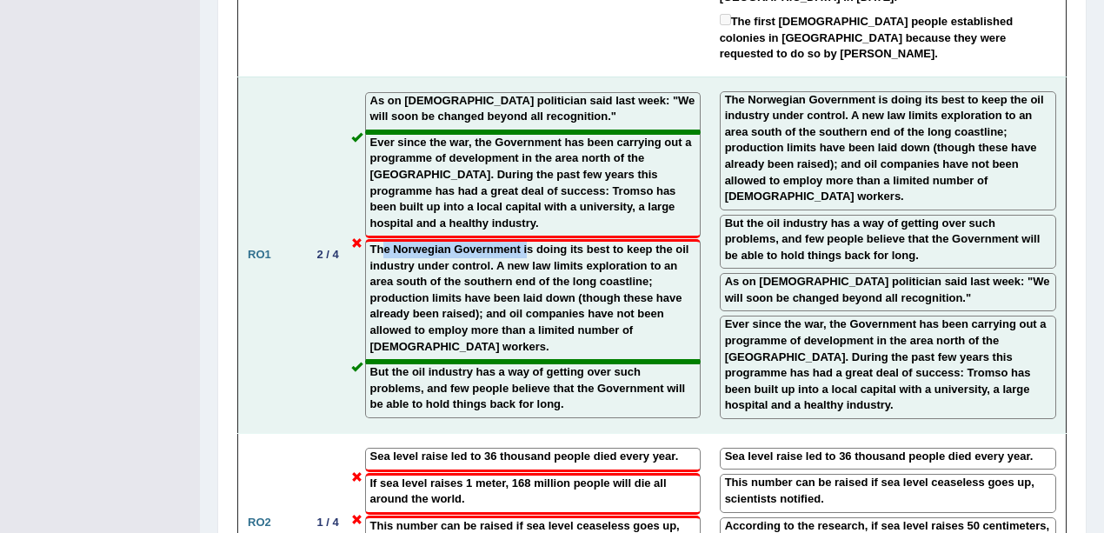
drag, startPoint x: 381, startPoint y: 247, endPoint x: 477, endPoint y: 393, distance: 175.0
click at [528, 247] on label "The Norwegian Government is doing its best to keep the oil industry under contr…" at bounding box center [532, 298] width 325 height 113
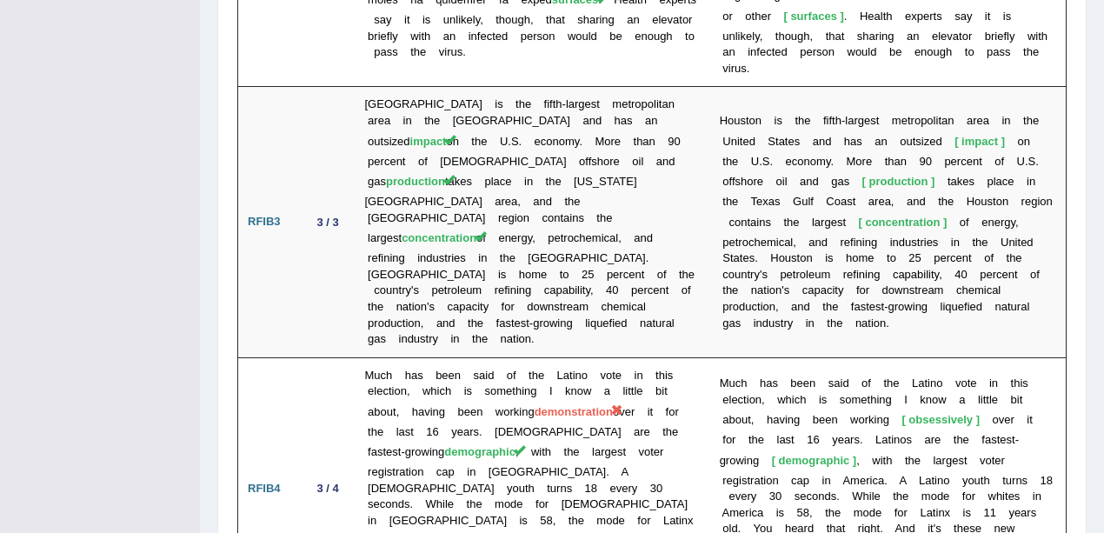
scroll to position [3231, 0]
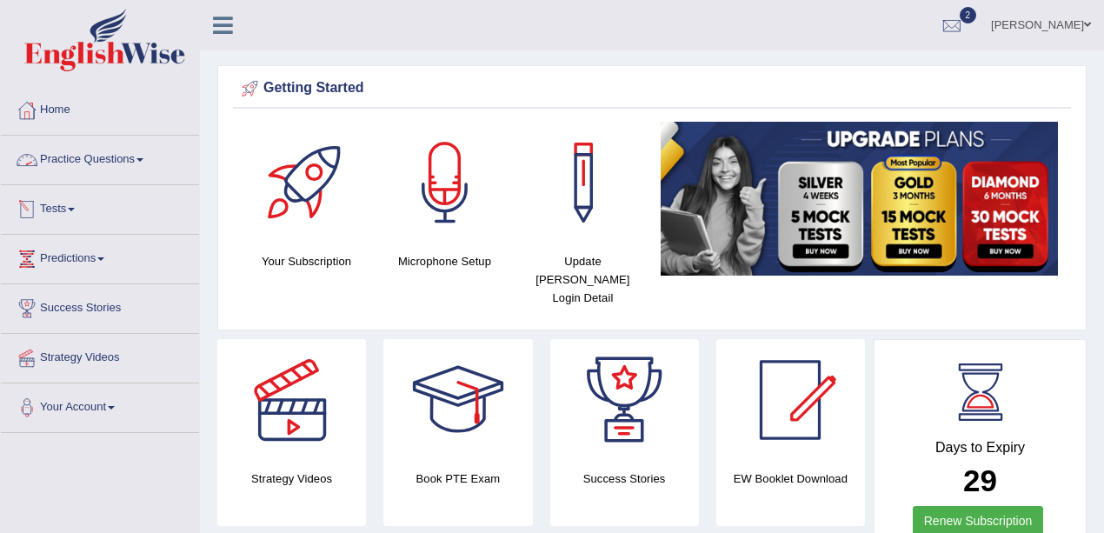
click at [70, 205] on link "Tests" at bounding box center [100, 206] width 198 height 43
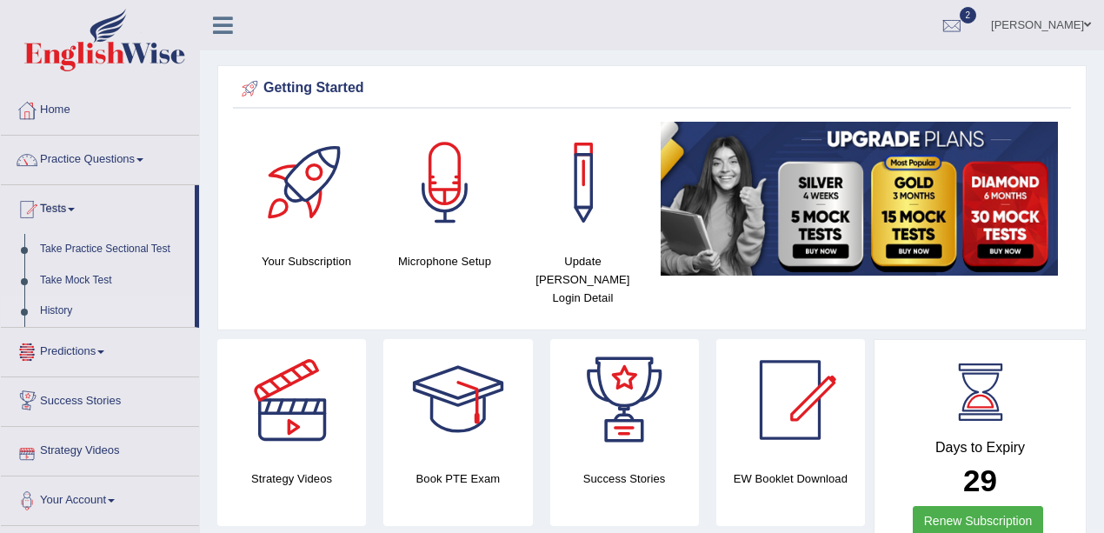
click at [52, 308] on link "History" at bounding box center [113, 310] width 162 height 31
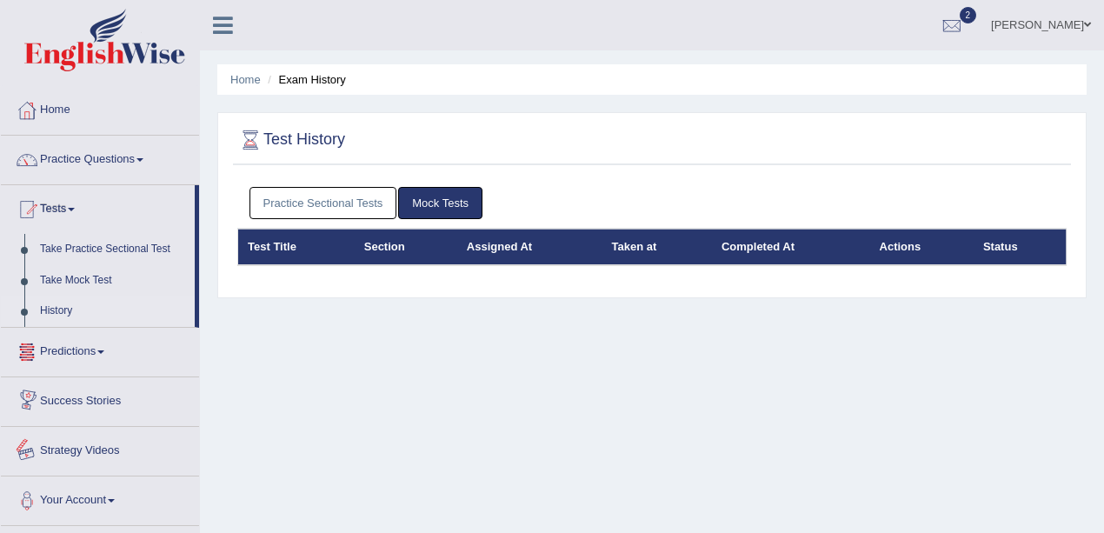
click at [328, 207] on link "Practice Sectional Tests" at bounding box center [323, 203] width 148 height 32
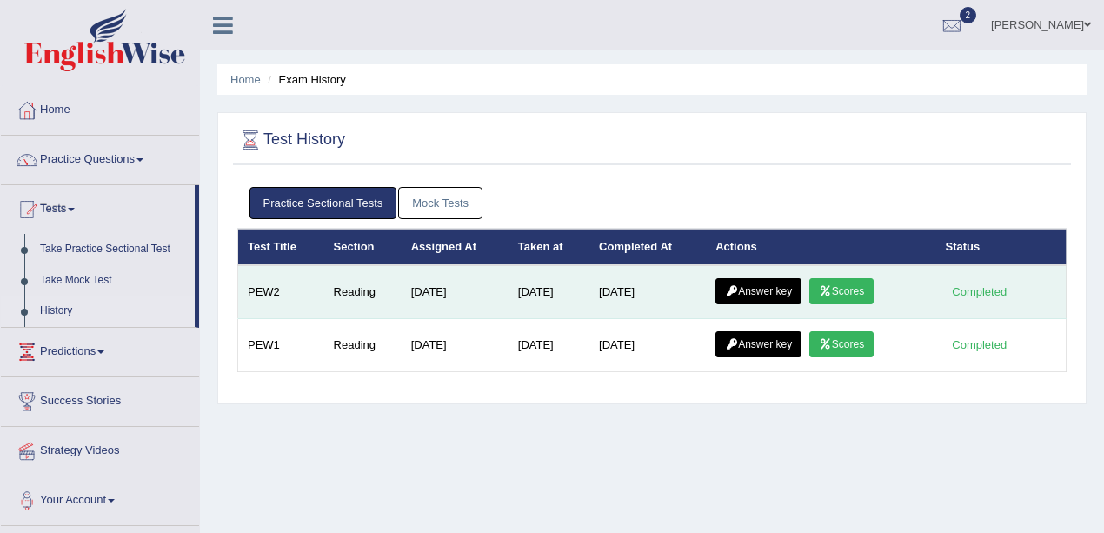
click at [791, 292] on link "Answer key" at bounding box center [758, 291] width 86 height 26
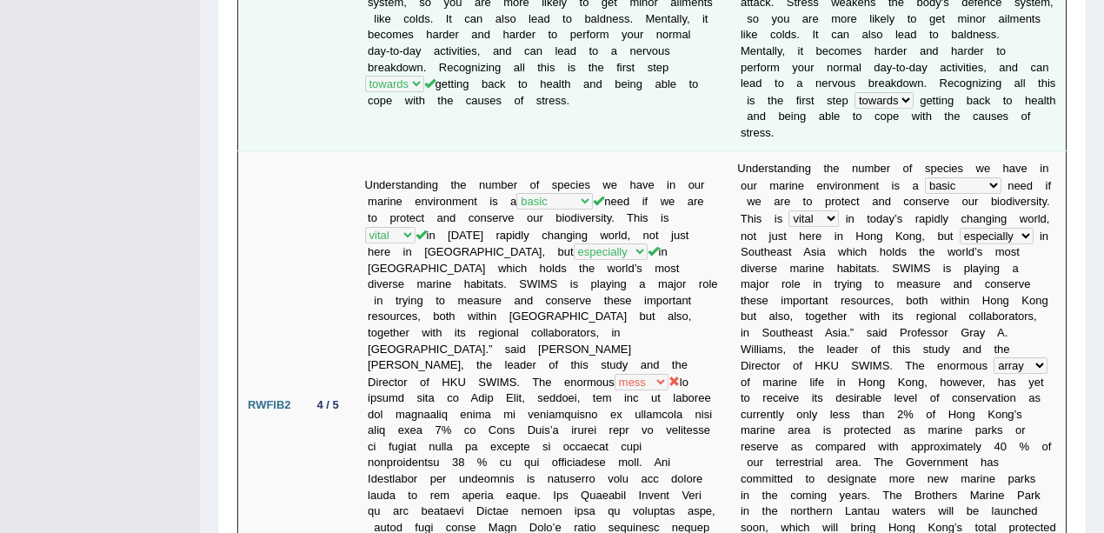
scroll to position [811, 0]
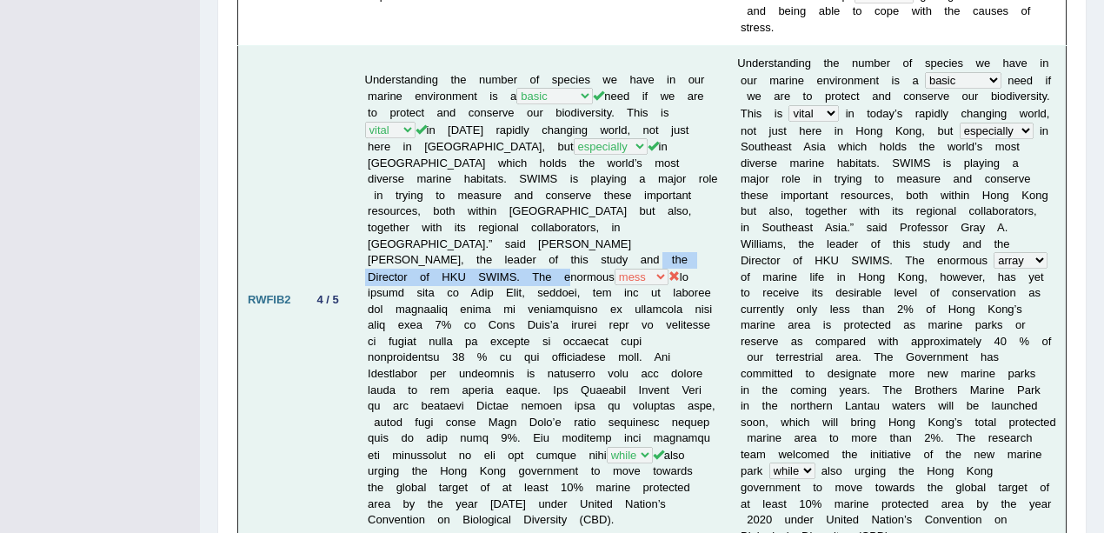
drag, startPoint x: 358, startPoint y: 209, endPoint x: 451, endPoint y: 200, distance: 93.4
click at [428, 198] on td "Understanding the number of species we have in our marine environment is a supp…" at bounding box center [541, 300] width 373 height 508
click at [574, 210] on td "Understanding the number of species we have in our marine environment is a supp…" at bounding box center [541, 300] width 373 height 508
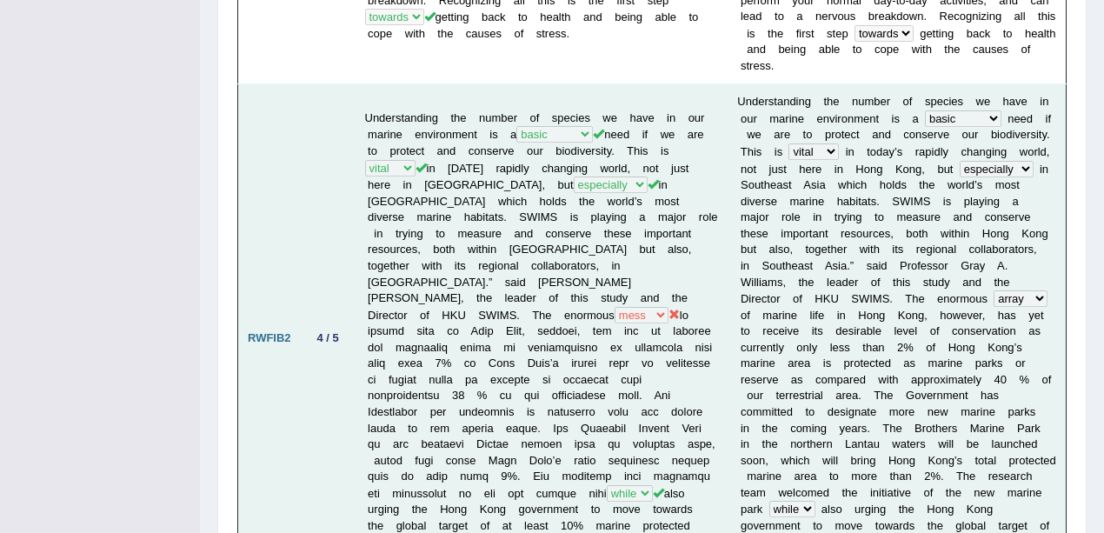
scroll to position [753, 0]
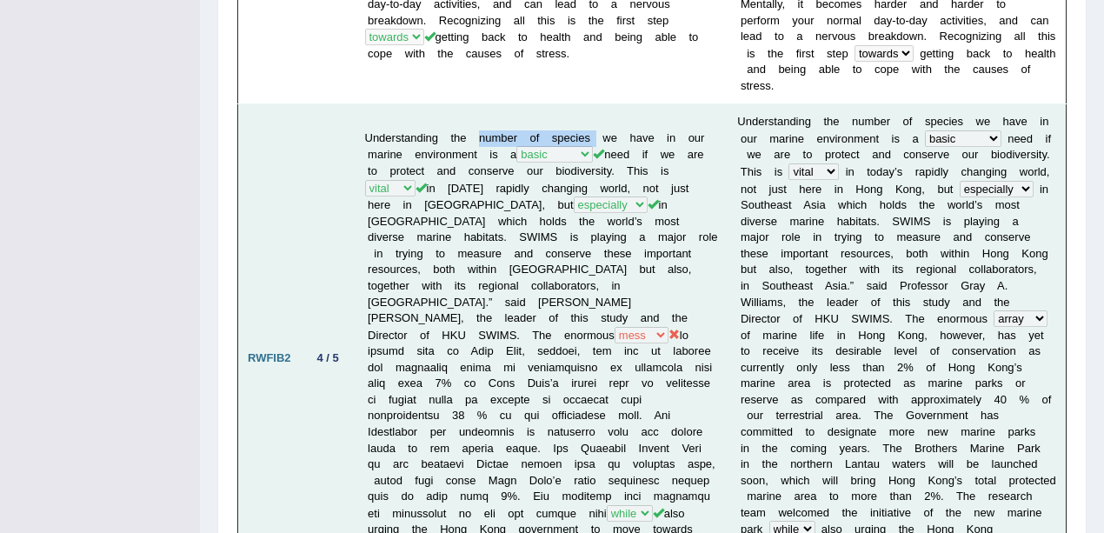
drag, startPoint x: 479, startPoint y: 69, endPoint x: 595, endPoint y: 69, distance: 116.4
click at [595, 104] on td "Understanding the number of species we have in our marine environment is a supp…" at bounding box center [541, 358] width 373 height 508
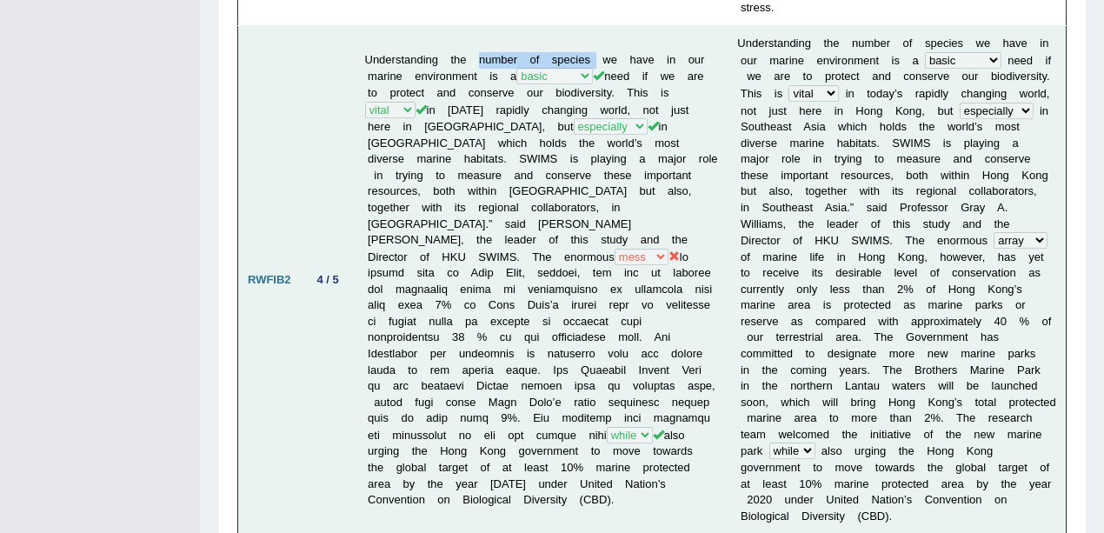
scroll to position [811, 0]
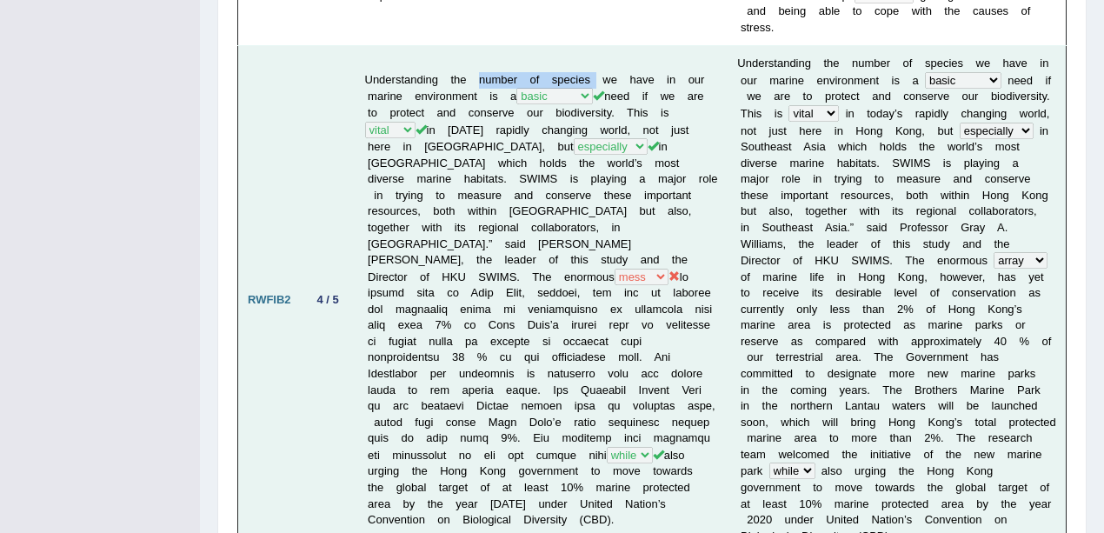
click at [474, 210] on td "Understanding the number of species we have in our marine environment is a supp…" at bounding box center [541, 300] width 373 height 508
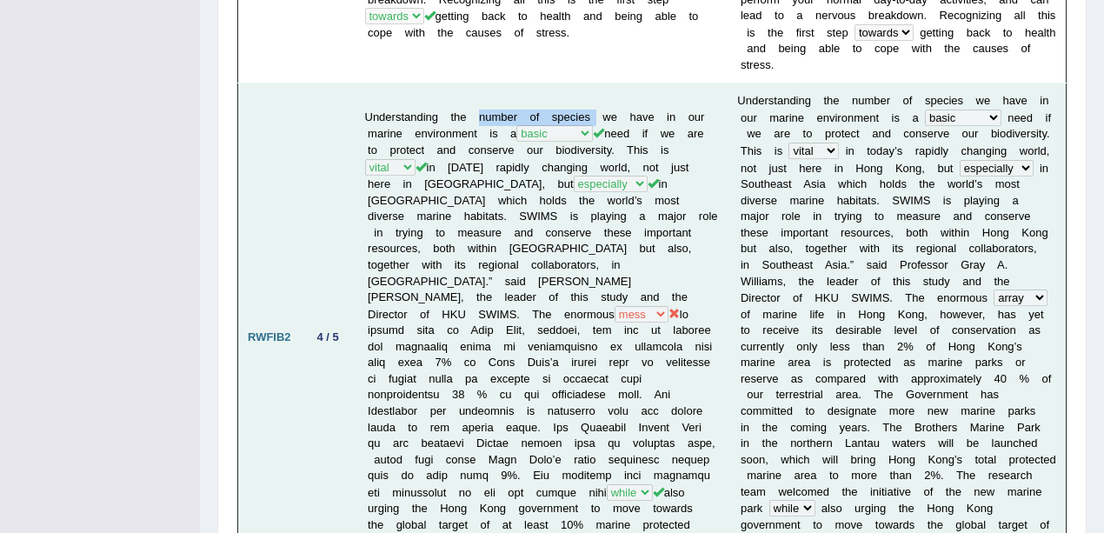
scroll to position [753, 0]
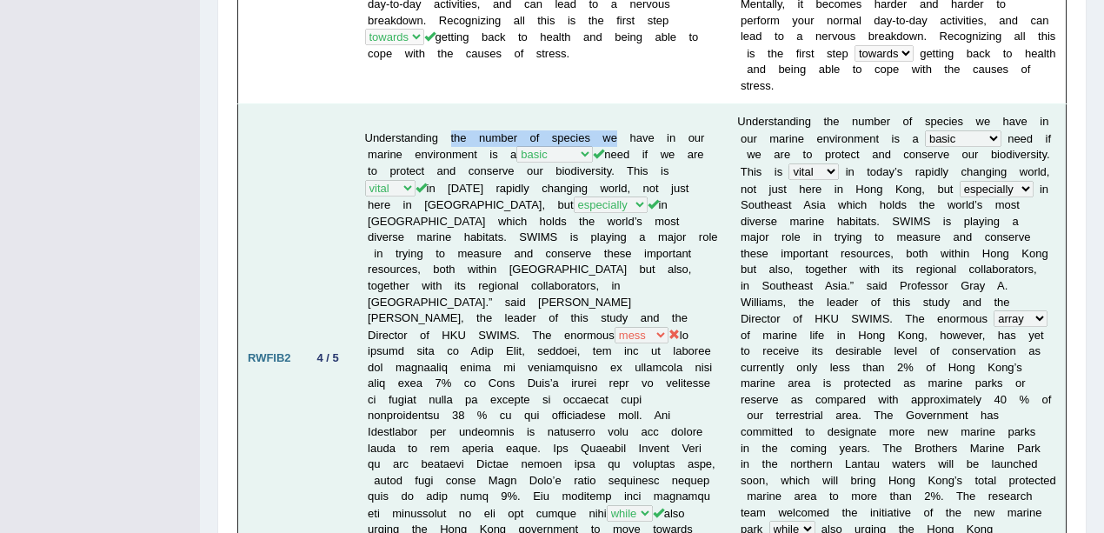
drag, startPoint x: 448, startPoint y: 71, endPoint x: 613, endPoint y: 77, distance: 165.2
click at [613, 104] on td "Understanding the number of species we have in our marine environment is a supp…" at bounding box center [541, 358] width 373 height 508
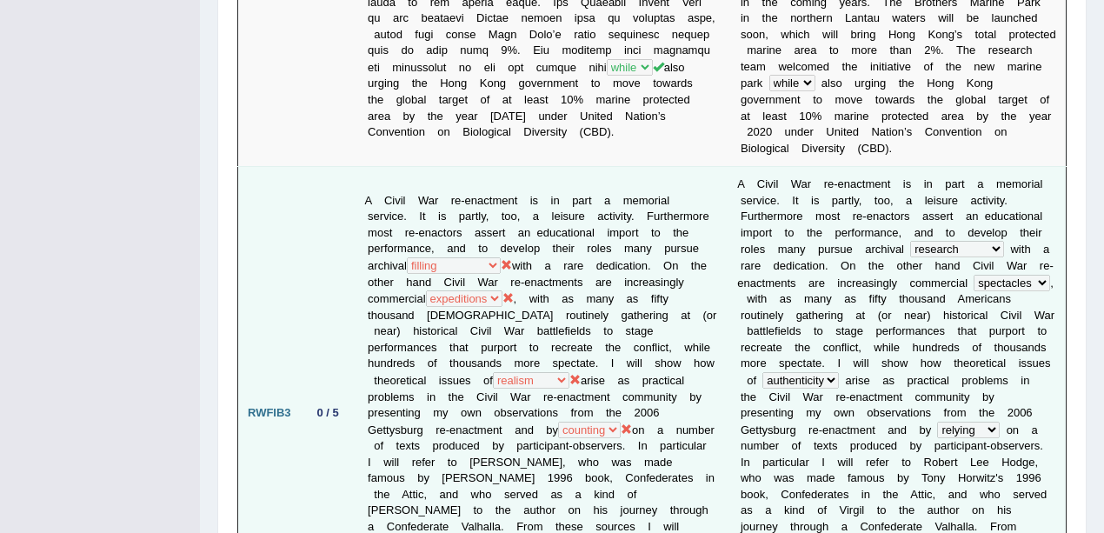
scroll to position [1217, 0]
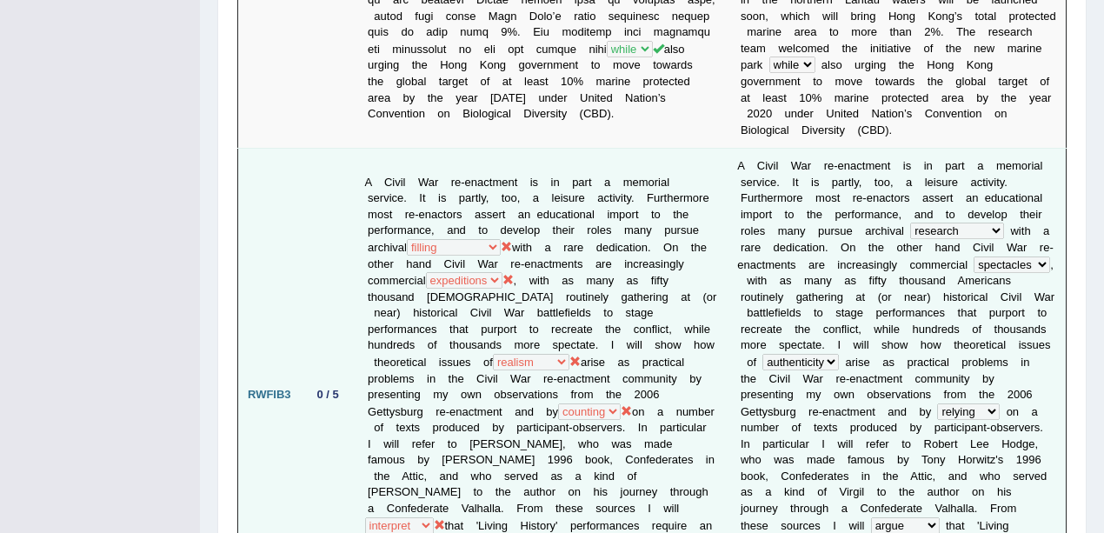
click at [885, 159] on td "A C i v i l W a r r e - e n a c t m e n t i s i n p a r t a m e m o r i a l s e…" at bounding box center [896, 395] width 338 height 492
drag, startPoint x: 641, startPoint y: 125, endPoint x: 683, endPoint y: 122, distance: 41.9
click at [683, 149] on td "A Civil War re-enactment is in part a memorial service. It is partly, too, a le…" at bounding box center [541, 395] width 373 height 492
click at [686, 254] on td "A Civil War re-enactment is in part a memorial service. It is partly, too, a le…" at bounding box center [541, 395] width 373 height 492
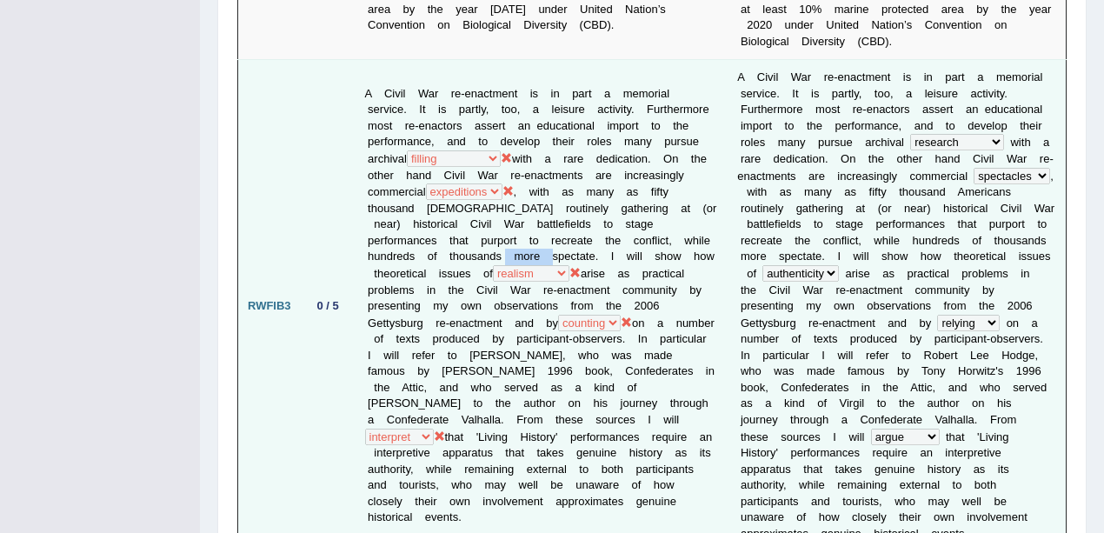
scroll to position [1332, 0]
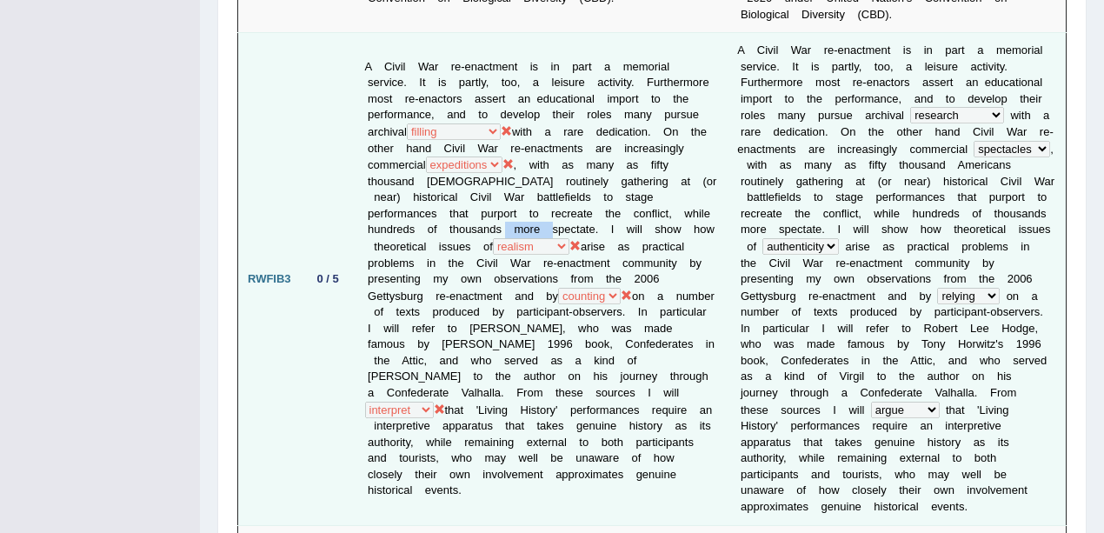
click at [539, 226] on td "A Civil War re-enactment is in part a memorial service. It is partly, too, a le…" at bounding box center [541, 279] width 373 height 492
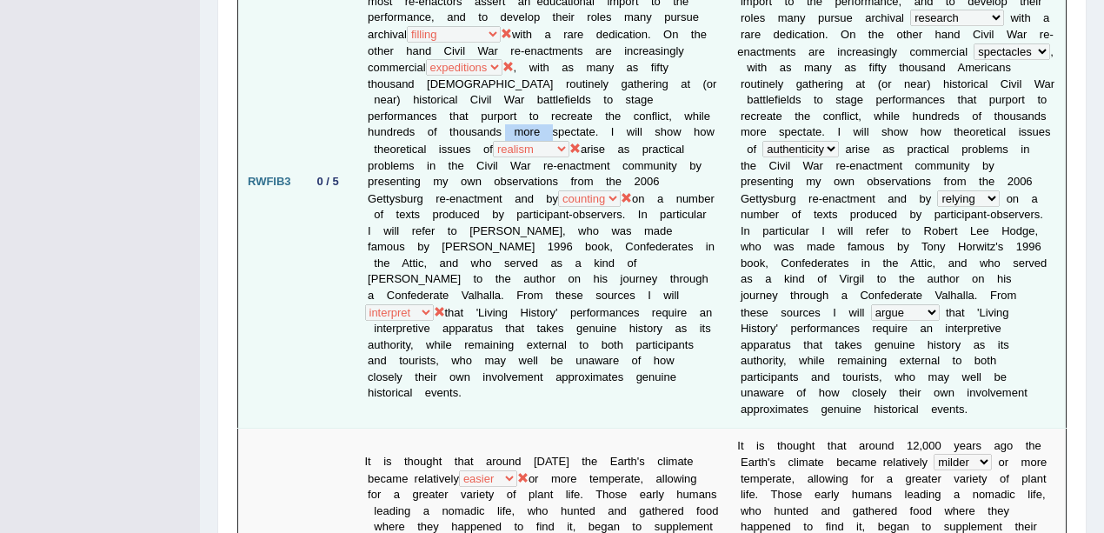
scroll to position [1448, 0]
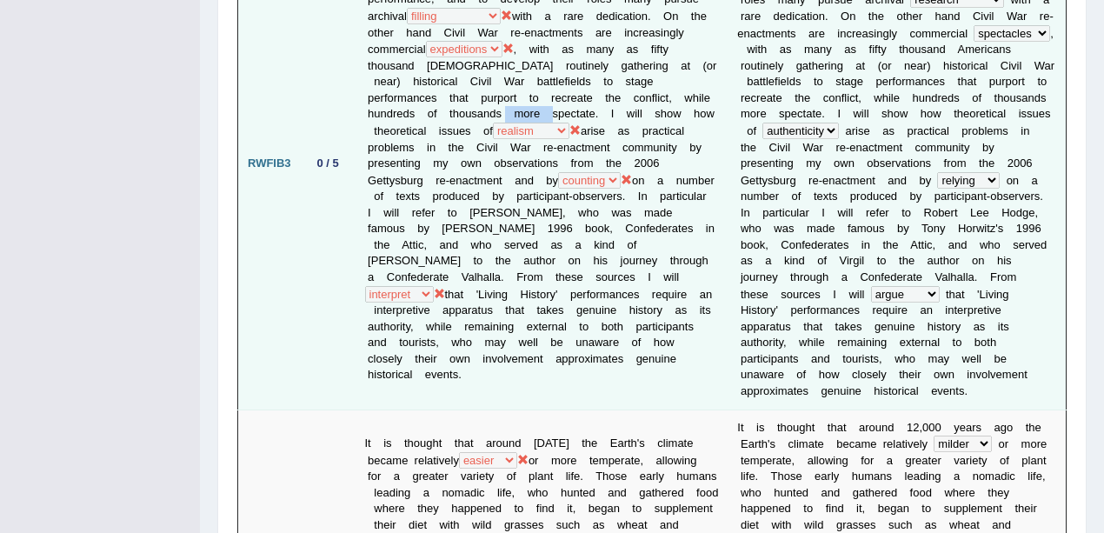
click at [572, 201] on td "A Civil War re-enactment is in part a memorial service. It is partly, too, a le…" at bounding box center [541, 163] width 373 height 492
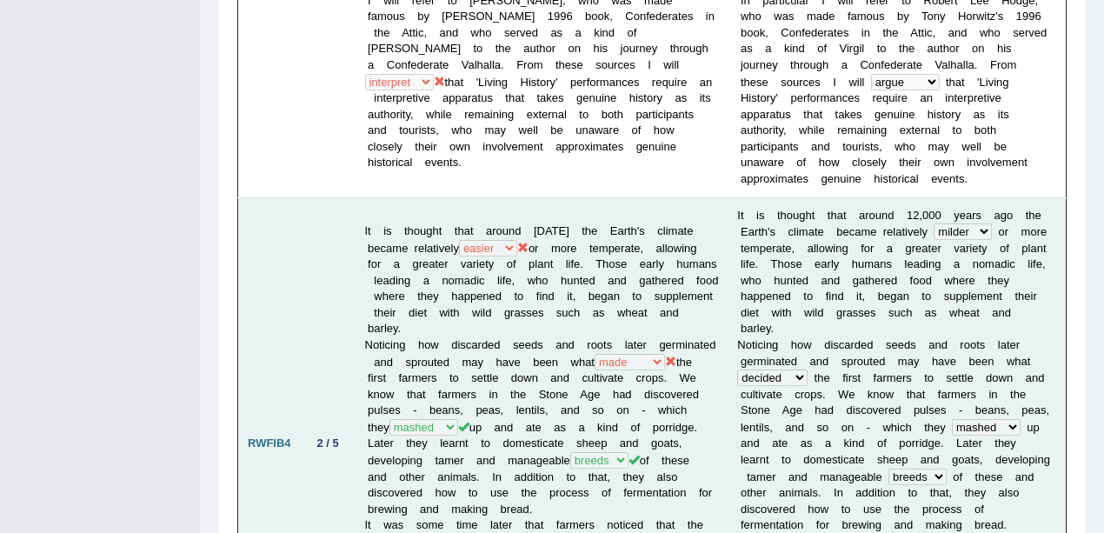
scroll to position [1680, 0]
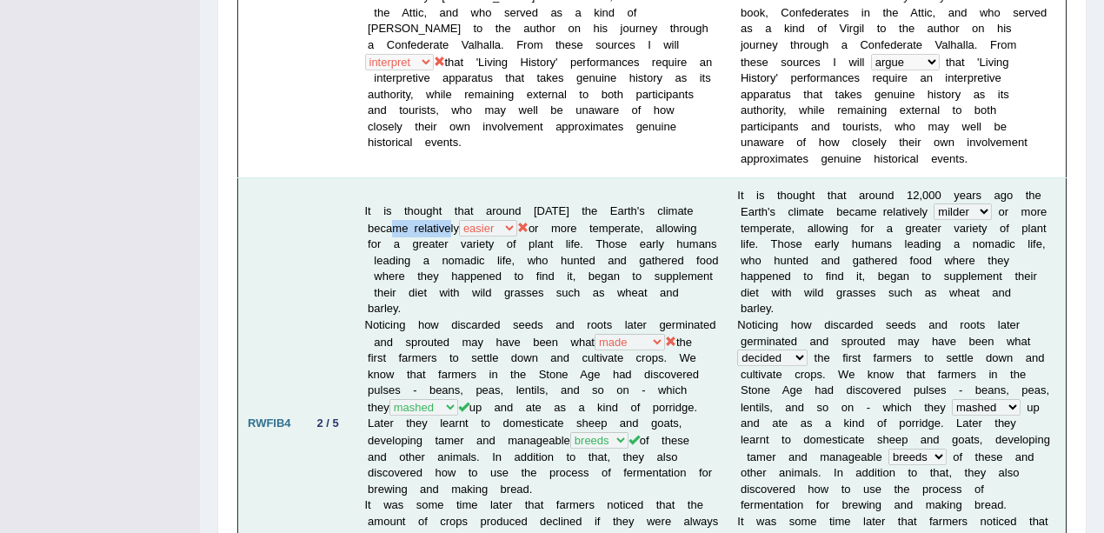
drag, startPoint x: 412, startPoint y: 113, endPoint x: 462, endPoint y: 119, distance: 50.8
click at [462, 177] on td "It is thought that around 12,000 years ago the Earth's climate became relativel…" at bounding box center [541, 423] width 373 height 492
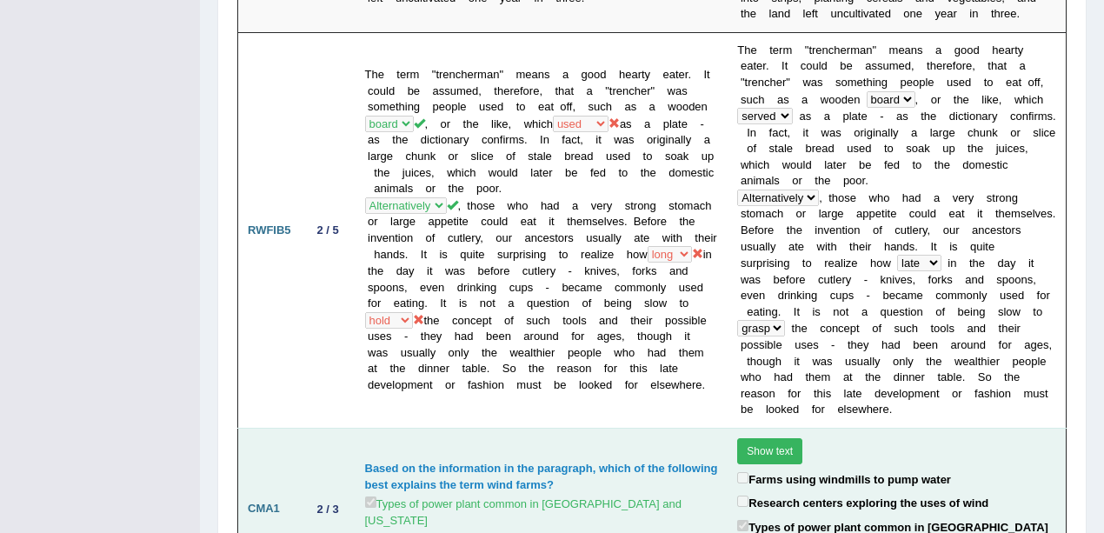
scroll to position [2143, 0]
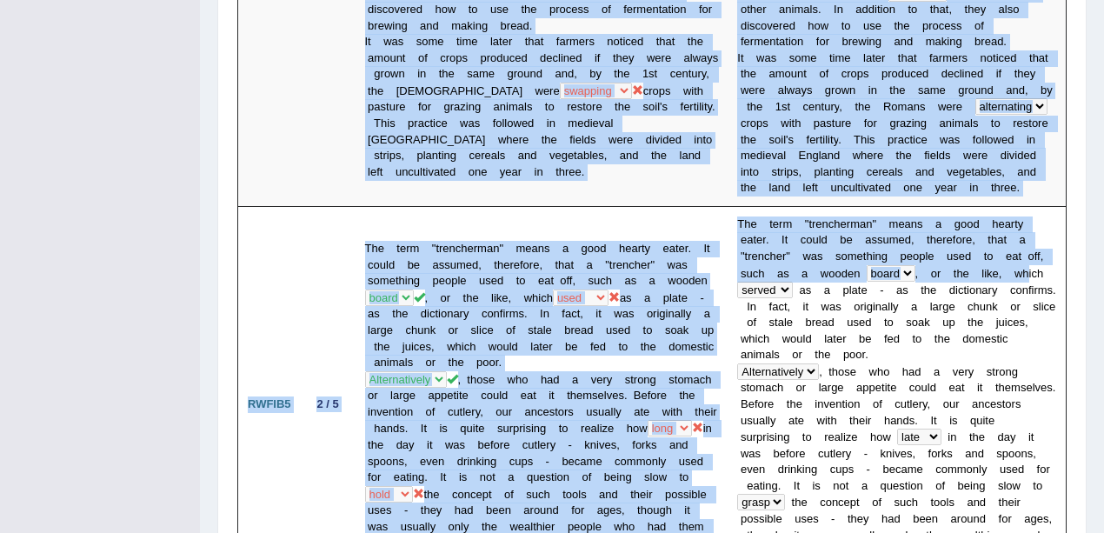
drag, startPoint x: 931, startPoint y: 153, endPoint x: 1067, endPoint y: 158, distance: 136.5
click at [1067, 158] on div "Speaking Writing Reading Listening Title Question Audio Your Answer Transcript/…" at bounding box center [652, 232] width 838 height 4268
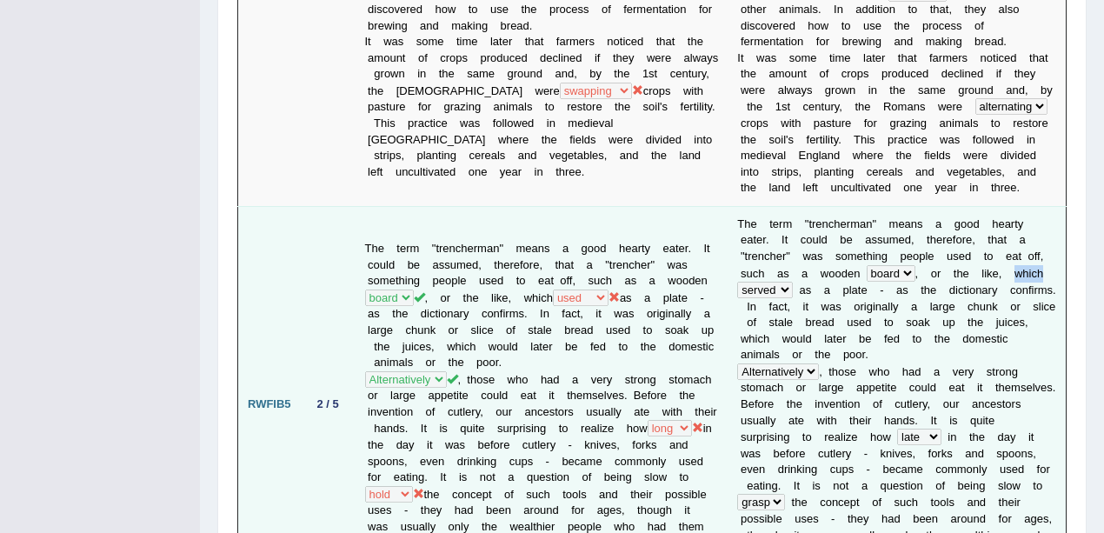
drag, startPoint x: 919, startPoint y: 152, endPoint x: 944, endPoint y: 154, distance: 24.4
click at [944, 206] on td "T h e t e r m " t r e n c h e r m a n " m e a n s a g o o d h e a r t y e a t e…" at bounding box center [896, 403] width 338 height 395
click at [626, 206] on td "The term "trencherman" means a good hearty eater. It could be assumed, therefor…" at bounding box center [541, 403] width 373 height 395
drag, startPoint x: 378, startPoint y: 103, endPoint x: 509, endPoint y: 111, distance: 131.4
click at [509, 206] on td "The term "trencherman" means a good hearty eater. It could be assumed, therefor…" at bounding box center [541, 403] width 373 height 395
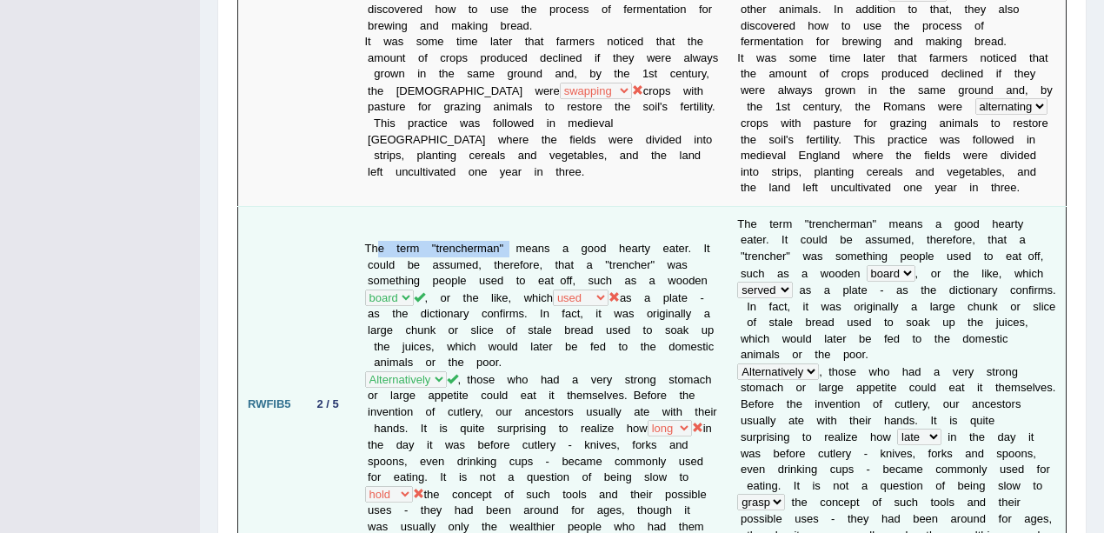
click at [448, 206] on td "The term "trencherman" means a good hearty eater. It could be assumed, therefor…" at bounding box center [541, 403] width 373 height 395
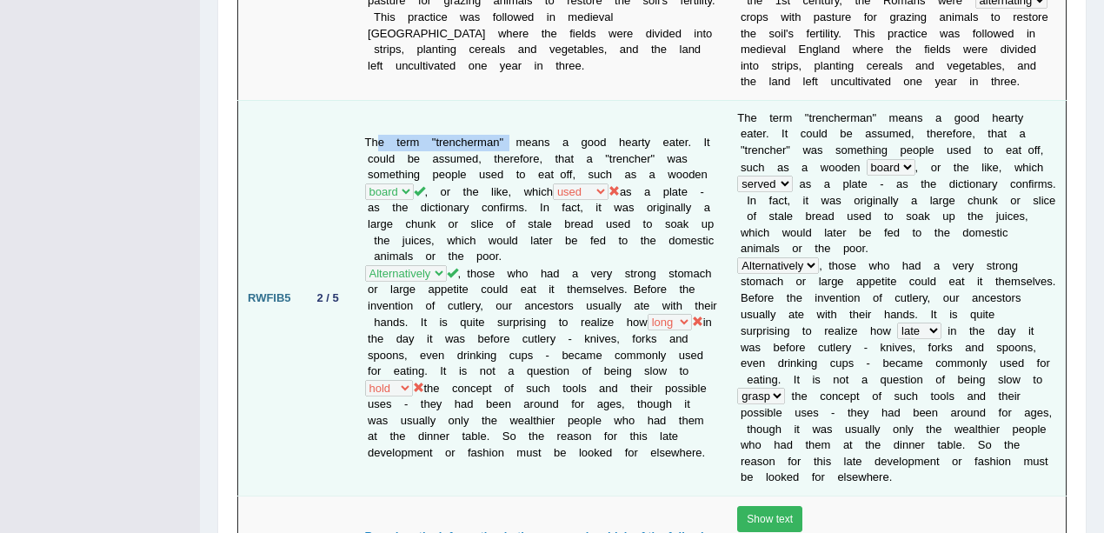
scroll to position [2317, 0]
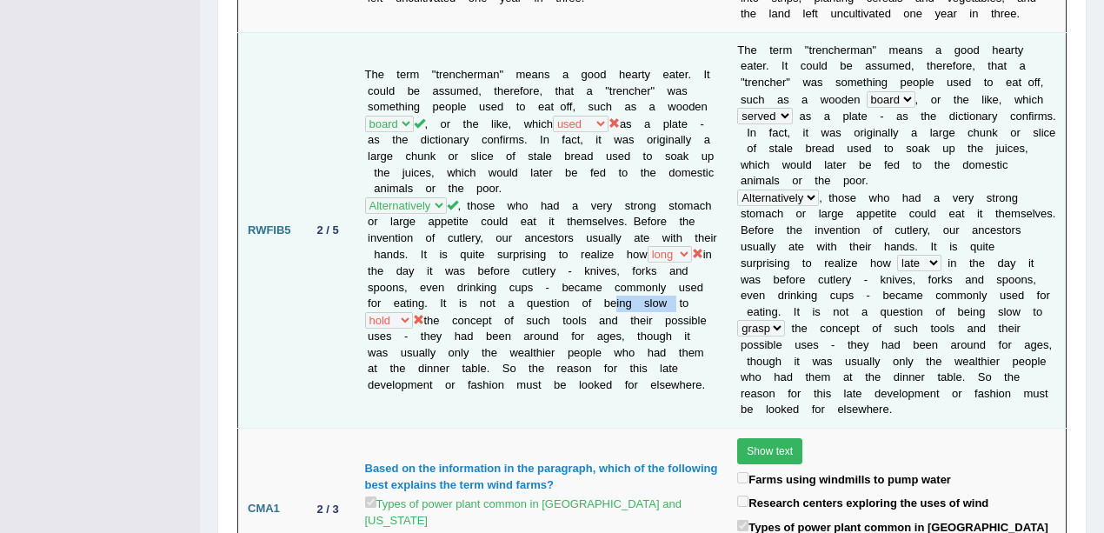
drag, startPoint x: 470, startPoint y: 169, endPoint x: 536, endPoint y: 172, distance: 66.1
click at [536, 172] on td "The term "trencherman" means a good hearty eater. It could be assumed, therefor…" at bounding box center [541, 229] width 373 height 395
click at [509, 236] on td "The term "trencherman" means a good hearty eater. It could be assumed, therefor…" at bounding box center [541, 229] width 373 height 395
click at [881, 172] on td "T h e t e r m " t r e n c h e r m a n " m e a n s a g o o d h e a r t y e a t e…" at bounding box center [896, 229] width 338 height 395
drag, startPoint x: 474, startPoint y: 172, endPoint x: 533, endPoint y: 168, distance: 59.2
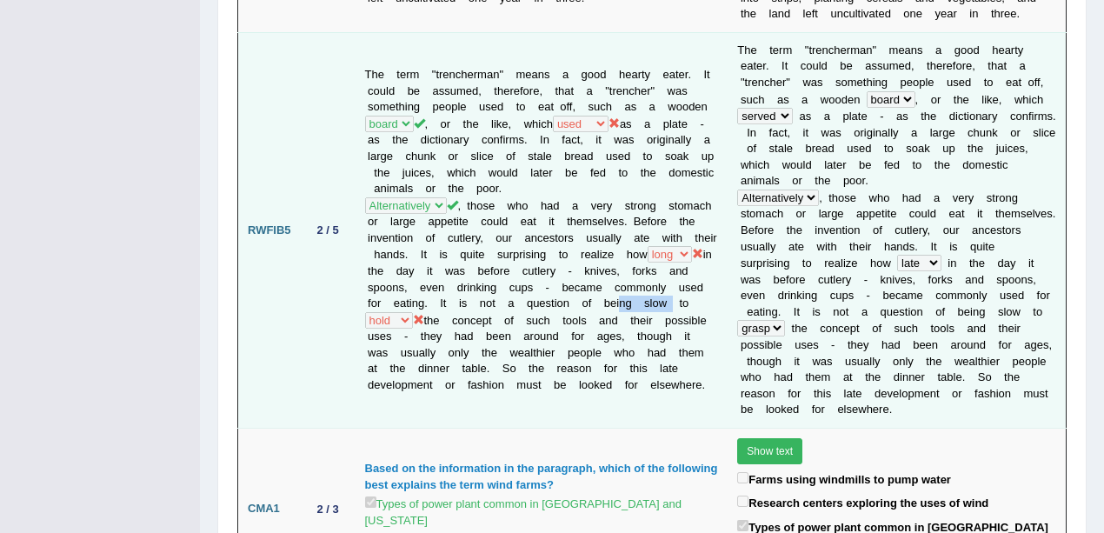
click at [533, 168] on td "The term "trencherman" means a good hearty eater. It could be assumed, therefor…" at bounding box center [541, 229] width 373 height 395
drag, startPoint x: 903, startPoint y: 239, endPoint x: 968, endPoint y: 239, distance: 65.2
click at [968, 239] on td "T h e t e r m " t r e n c h e r m a n " m e a n s a g o o d h e a r t y e a t e…" at bounding box center [896, 229] width 338 height 395
click at [390, 226] on td "The term "trencherman" means a good hearty eater. It could be assumed, therefor…" at bounding box center [541, 229] width 373 height 395
drag, startPoint x: 899, startPoint y: 233, endPoint x: 954, endPoint y: 236, distance: 55.7
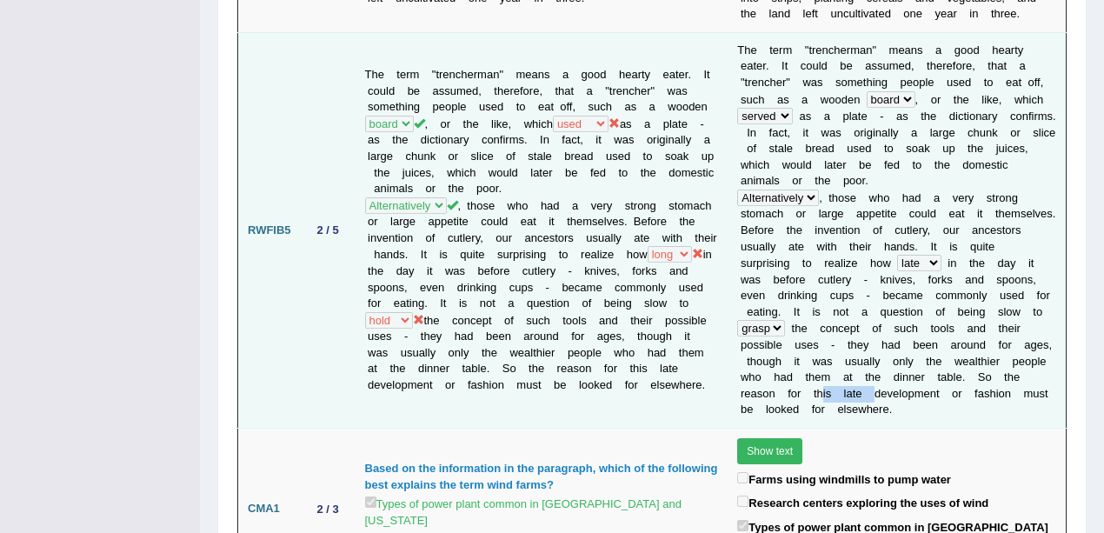
click at [954, 236] on td "T h e t e r m " t r e n c h e r m a n " m e a n s a g o o d h e a r t y e a t e…" at bounding box center [896, 229] width 338 height 395
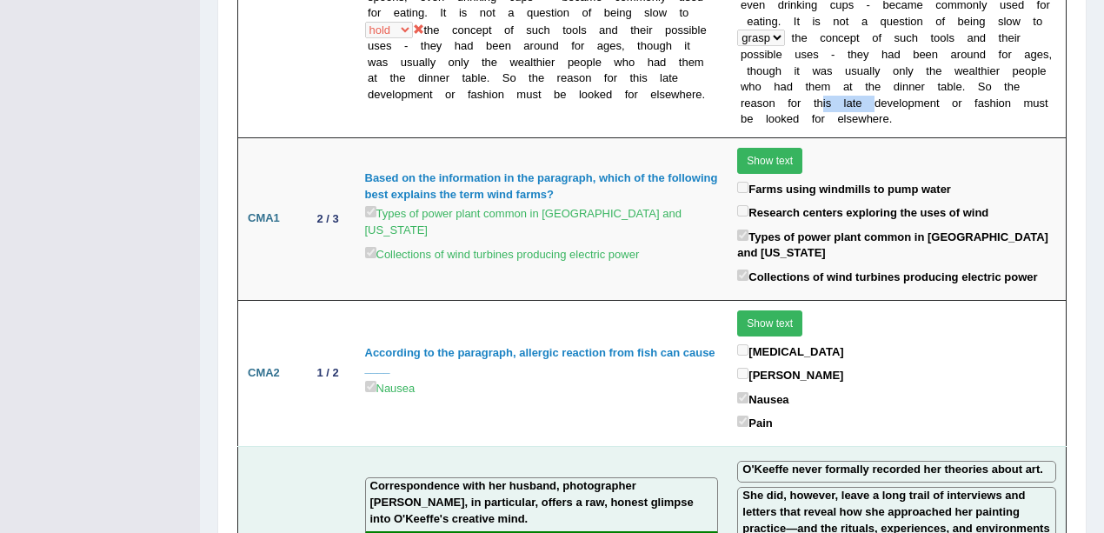
scroll to position [2781, 0]
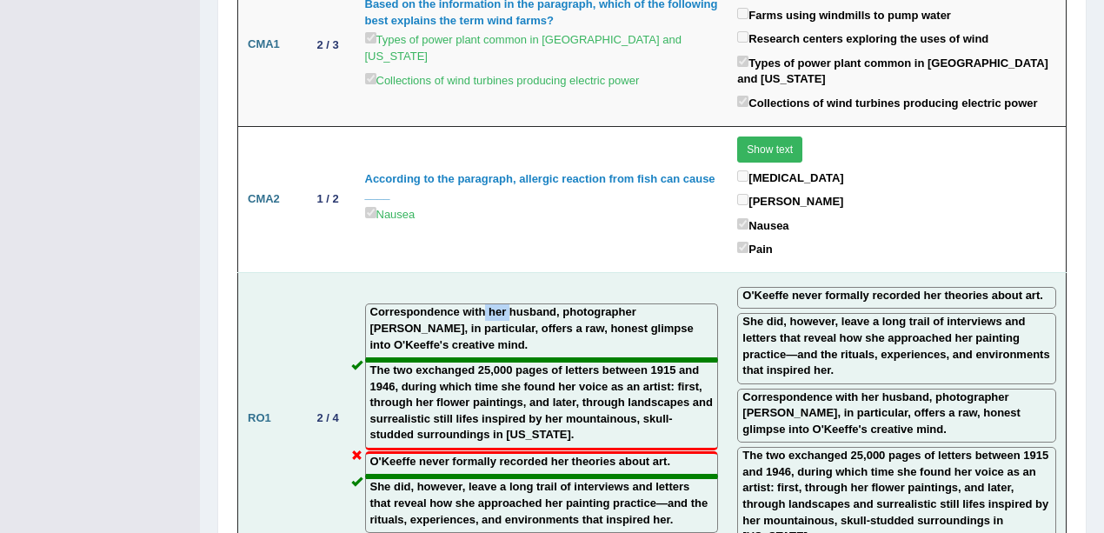
drag, startPoint x: 485, startPoint y: 120, endPoint x: 509, endPoint y: 122, distance: 24.4
click at [509, 304] on label "Correspondence with her husband, photographer Alfred Stieglitz, in particular, …" at bounding box center [541, 328] width 343 height 49
drag, startPoint x: 365, startPoint y: 177, endPoint x: 415, endPoint y: 186, distance: 51.1
click at [415, 360] on div "The two exchanged 25,000 pages of letters between 1915 and 1946, during which t…" at bounding box center [542, 405] width 354 height 90
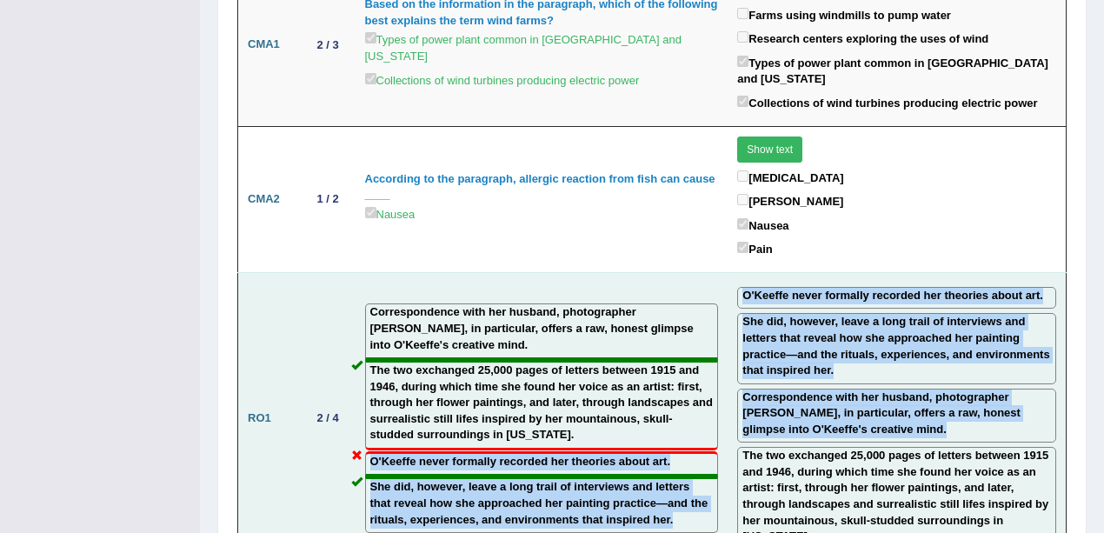
drag, startPoint x: 367, startPoint y: 267, endPoint x: 710, endPoint y: 274, distance: 343.3
click at [710, 274] on tr "RO1 2 / 4 Correspondence with her husband, photographer Alfred Stieglitz, in pa…" at bounding box center [652, 418] width 828 height 292
click at [727, 287] on td "O'Keeffe never formally recorded her theories about art. She did, however, leav…" at bounding box center [896, 418] width 338 height 292
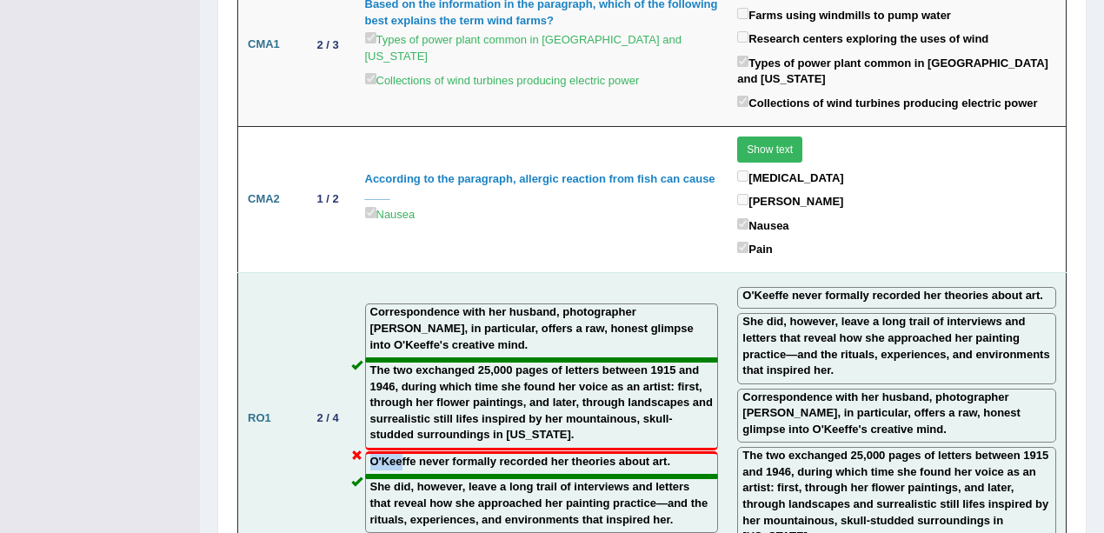
drag, startPoint x: 371, startPoint y: 262, endPoint x: 401, endPoint y: 274, distance: 32.4
click at [401, 454] on label "O'Keeffe never formally recorded her theories about art." at bounding box center [520, 462] width 301 height 17
click at [412, 479] on label "She did, however, leave a long trail of interviews and letters that reveal how …" at bounding box center [541, 503] width 343 height 49
drag, startPoint x: 372, startPoint y: 290, endPoint x: 414, endPoint y: 288, distance: 41.7
click at [414, 479] on label "She did, however, leave a long trail of interviews and letters that reveal how …" at bounding box center [541, 503] width 343 height 49
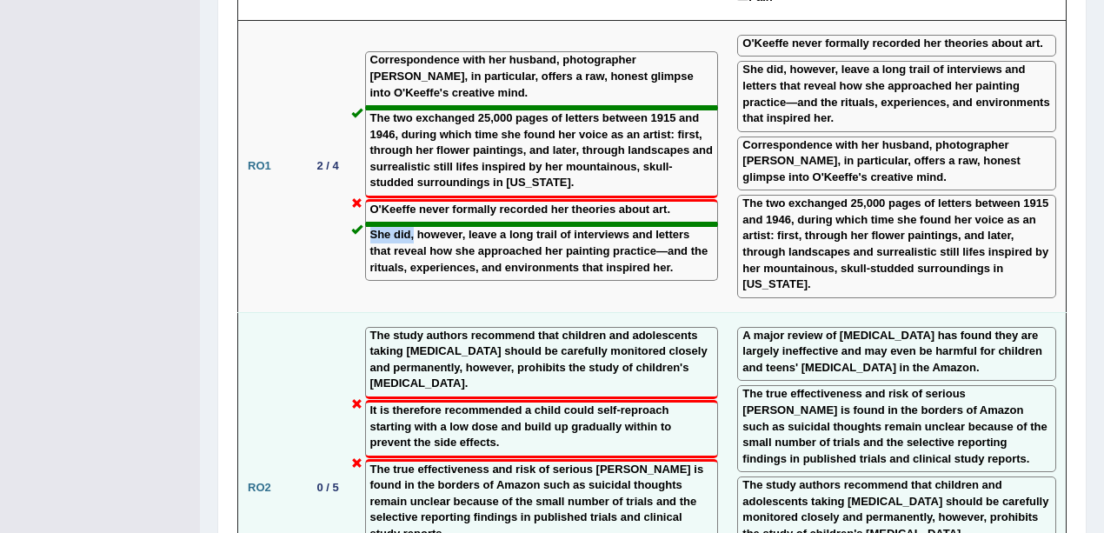
scroll to position [3012, 0]
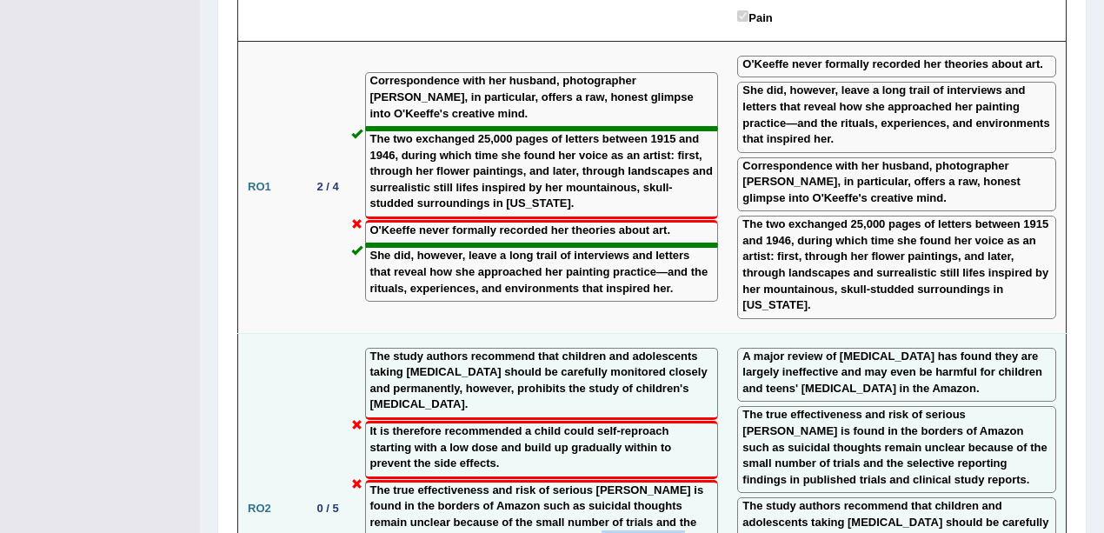
drag, startPoint x: 644, startPoint y: 320, endPoint x: 660, endPoint y: 350, distance: 34.6
click at [660, 480] on div "The true effectiveness and risk of serious harms is found in the borders of Ama…" at bounding box center [542, 525] width 354 height 90
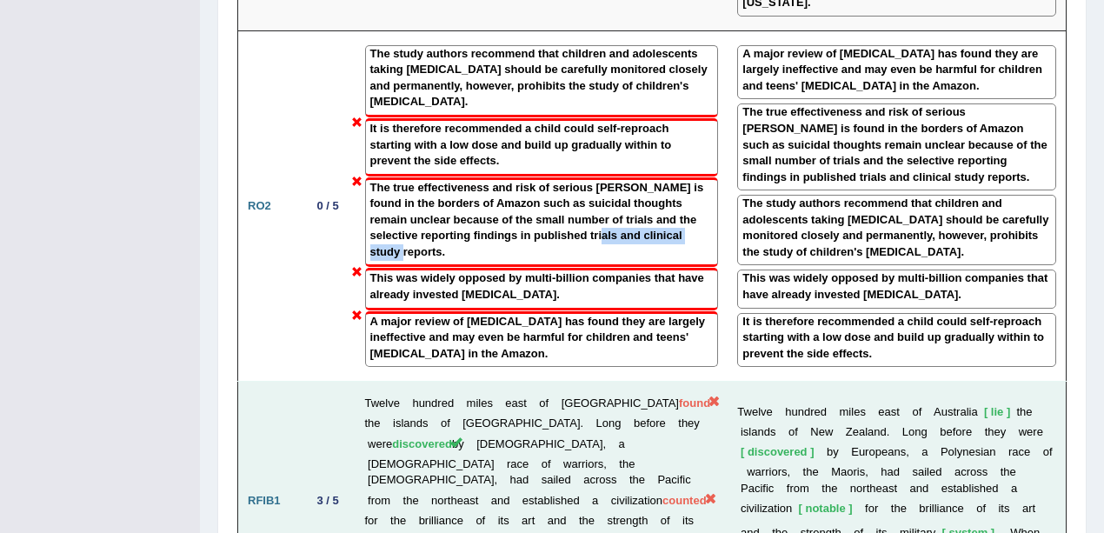
scroll to position [3418, 0]
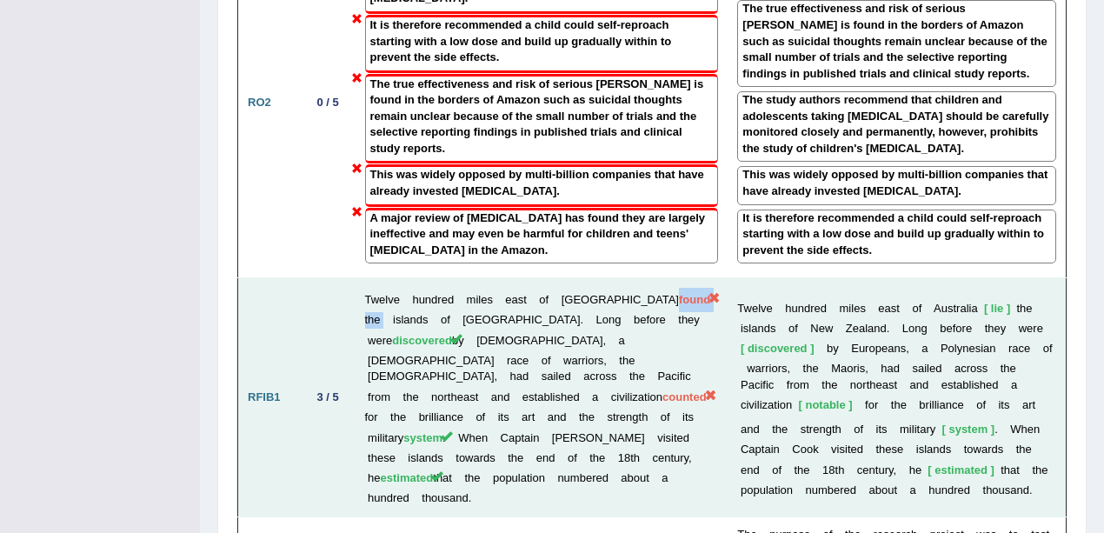
drag, startPoint x: 608, startPoint y: 90, endPoint x: 657, endPoint y: 86, distance: 48.9
click at [657, 278] on td "Twelve hundred miles east of Australia found the islands of New Zealand. Long b…" at bounding box center [541, 397] width 373 height 238
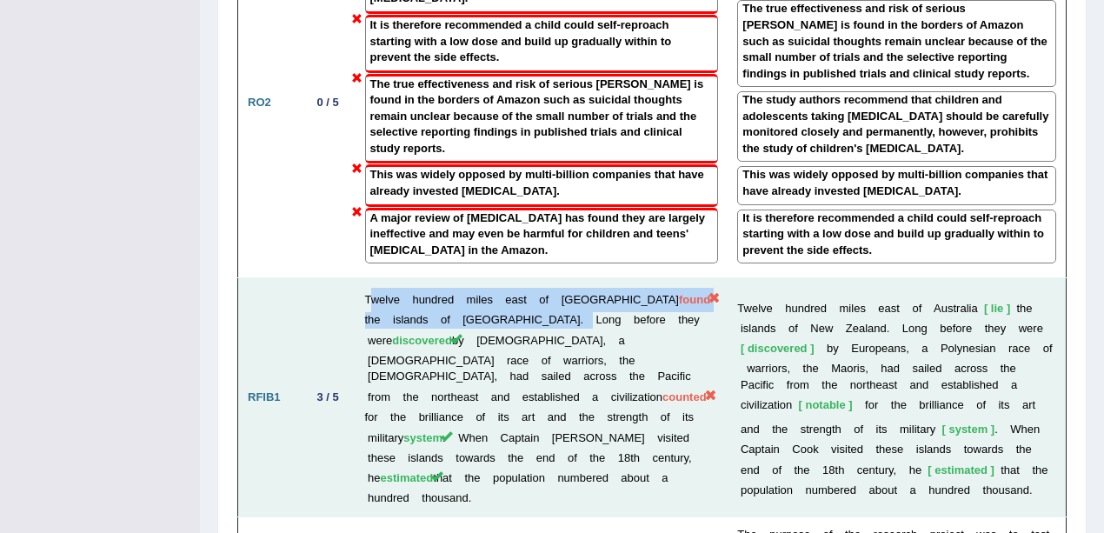
drag, startPoint x: 371, startPoint y: 90, endPoint x: 528, endPoint y: 118, distance: 159.7
click at [528, 278] on td "Twelve hundred miles east of Australia found the islands of New Zealand. Long b…" at bounding box center [541, 397] width 373 height 238
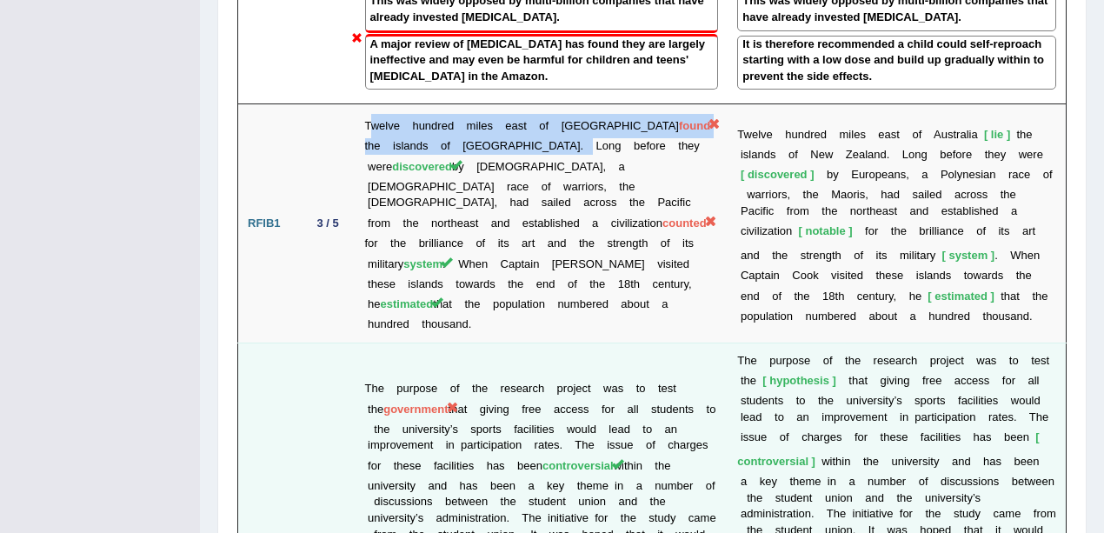
scroll to position [3650, 0]
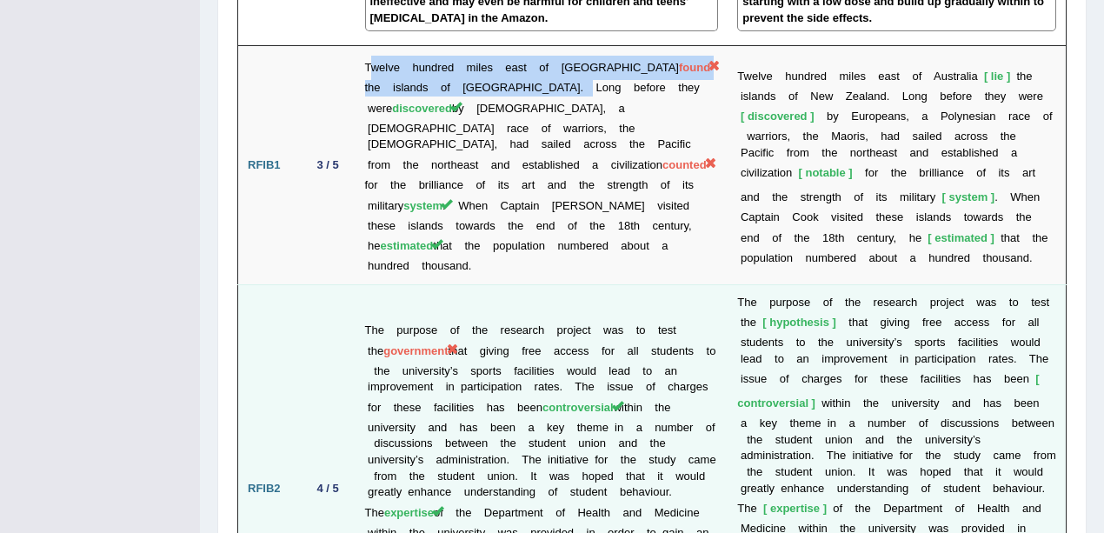
drag, startPoint x: 387, startPoint y: 104, endPoint x: 458, endPoint y: 118, distance: 72.6
click at [458, 284] on td "The purpose of the research project was to test the government that giving free…" at bounding box center [541, 488] width 373 height 408
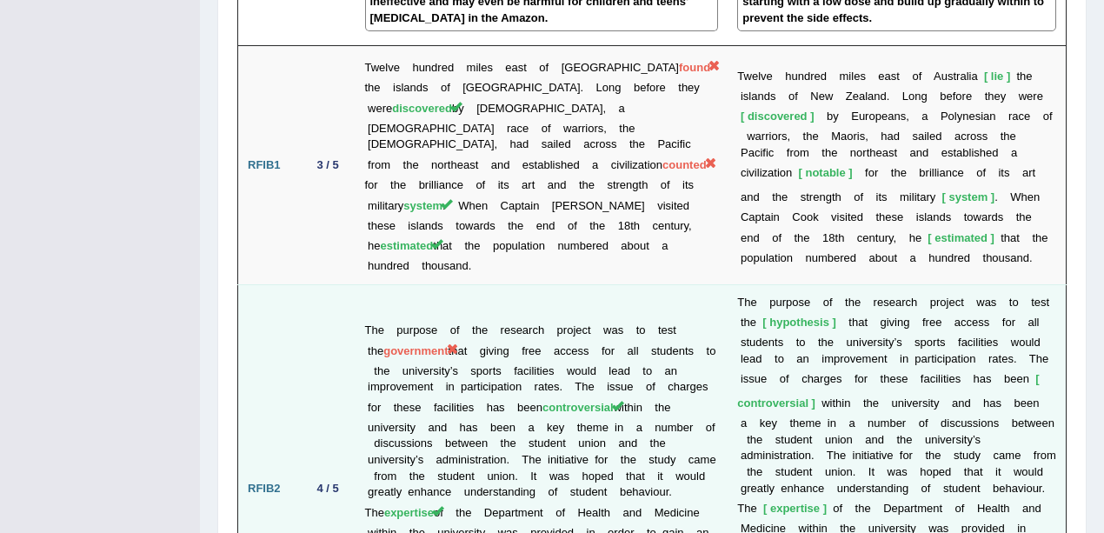
click at [464, 284] on td "The purpose of the research project was to test the government that giving free…" at bounding box center [541, 488] width 373 height 408
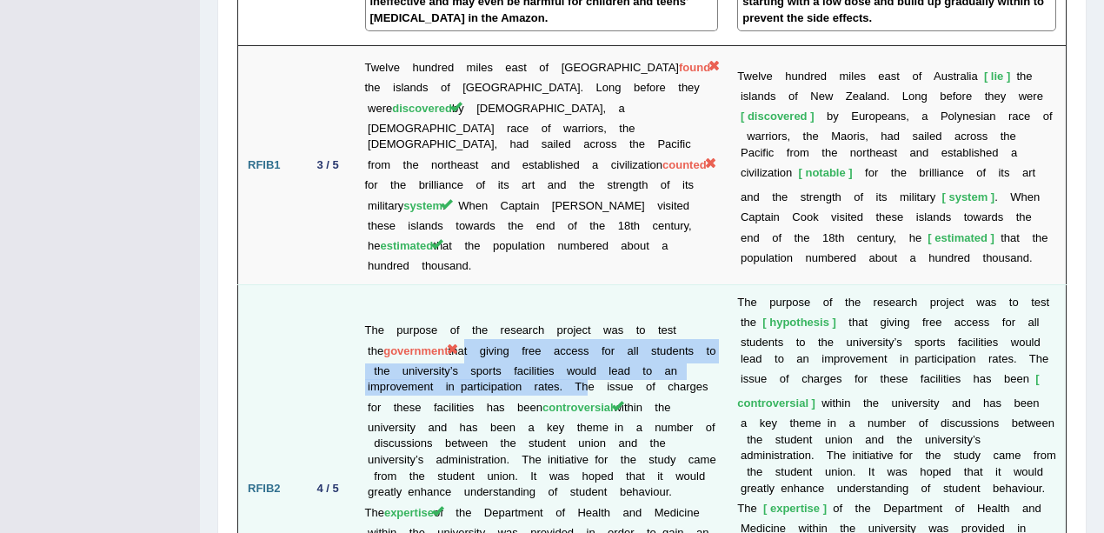
drag, startPoint x: 622, startPoint y: 153, endPoint x: 464, endPoint y: 115, distance: 162.7
click at [464, 284] on td "The purpose of the research project was to test the government that giving free…" at bounding box center [541, 488] width 373 height 408
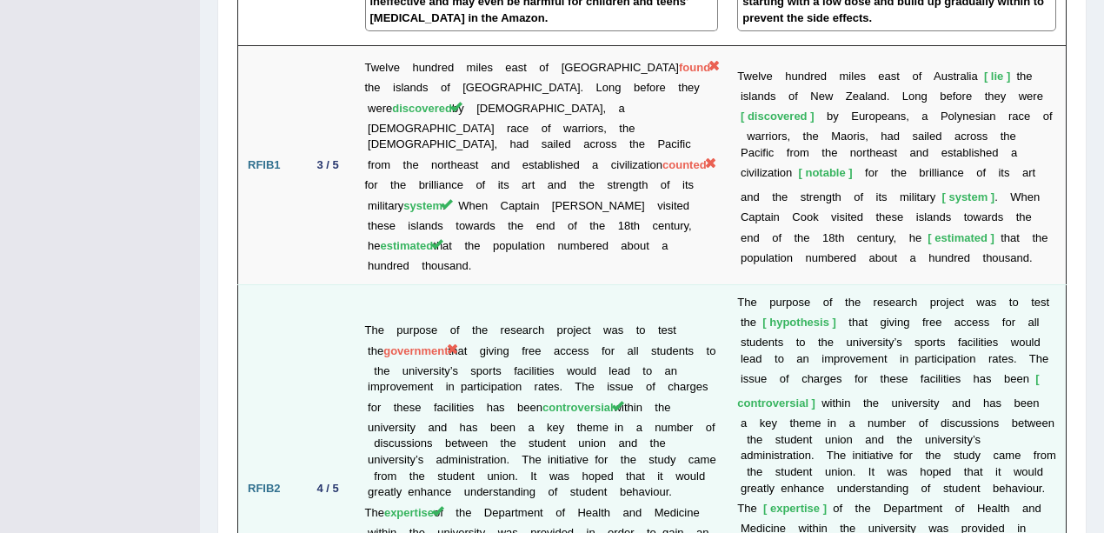
click at [418, 284] on td "The purpose of the research project was to test the government that giving free…" at bounding box center [541, 488] width 373 height 408
drag, startPoint x: 389, startPoint y: 113, endPoint x: 452, endPoint y: 110, distance: 62.6
click at [448, 344] on span "government" at bounding box center [415, 350] width 64 height 13
drag, startPoint x: 746, startPoint y: 102, endPoint x: 831, endPoint y: 103, distance: 85.2
click at [831, 284] on td "T h e p u r p o s e o f t h e r e s e a r c h p r o j e c t w a s t o t e s t t…" at bounding box center [896, 488] width 338 height 408
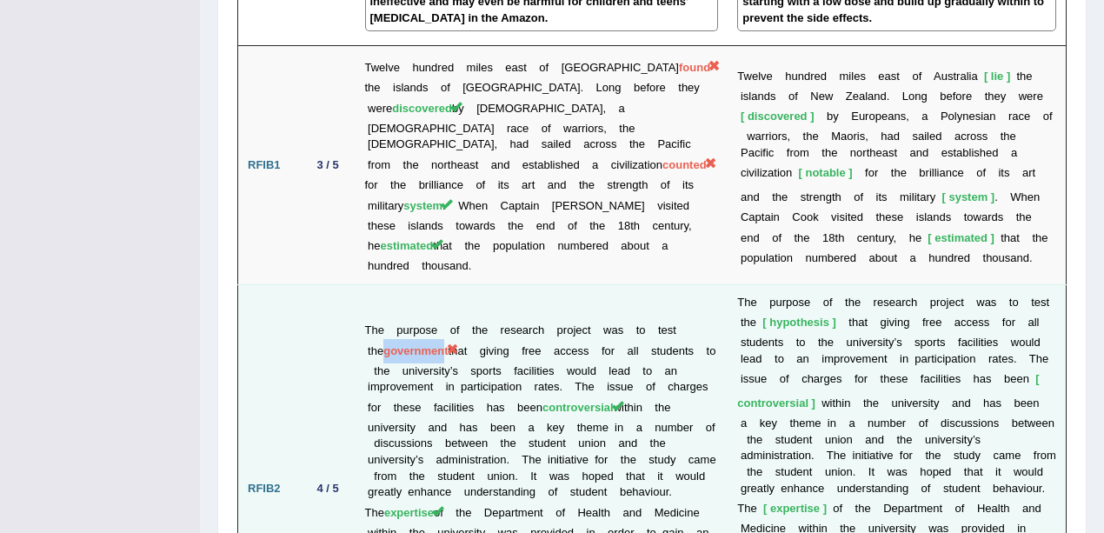
drag, startPoint x: 391, startPoint y: 113, endPoint x: 450, endPoint y: 106, distance: 59.5
click at [450, 284] on td "The purpose of the research project was to test the government that giving free…" at bounding box center [541, 488] width 373 height 408
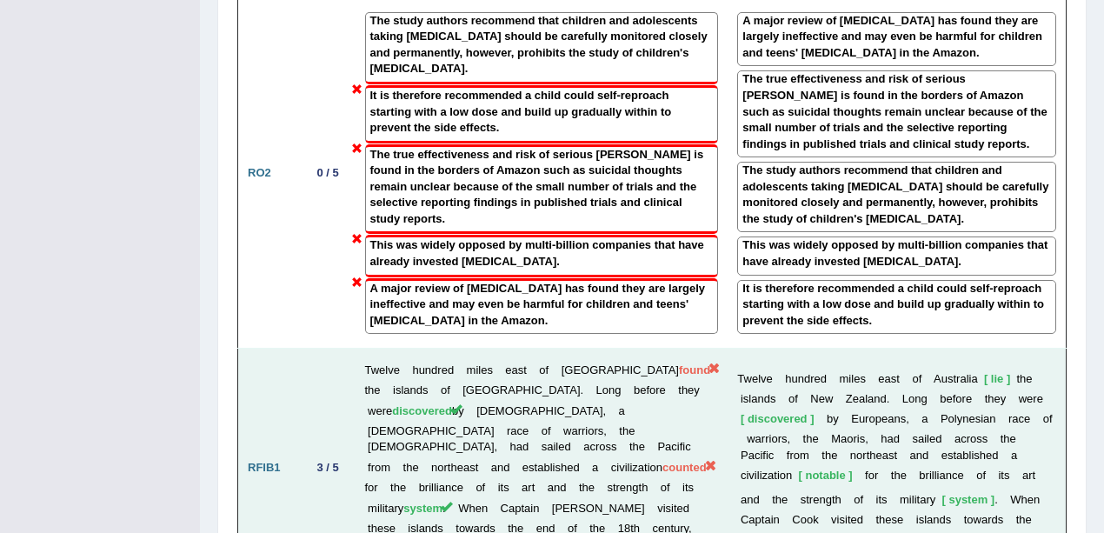
scroll to position [3476, 0]
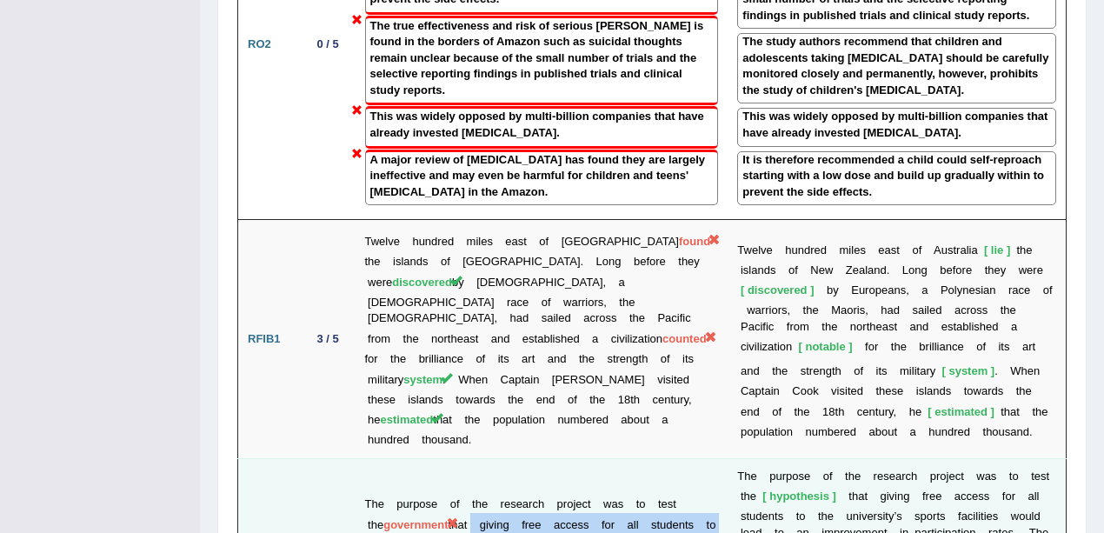
drag, startPoint x: 468, startPoint y: 283, endPoint x: 617, endPoint y: 327, distance: 154.8
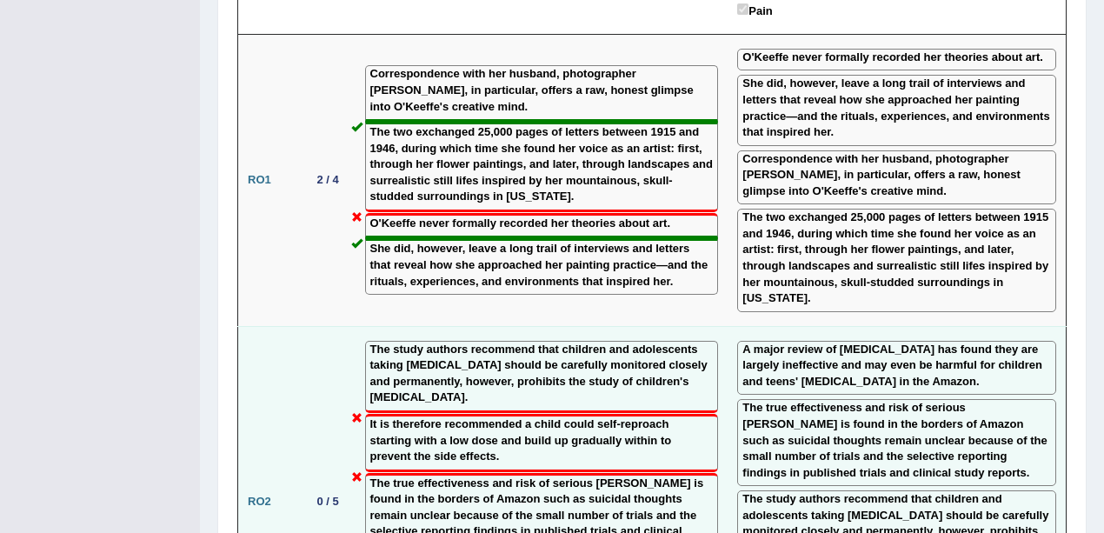
scroll to position [2942, 0]
